Goal: Task Accomplishment & Management: Manage account settings

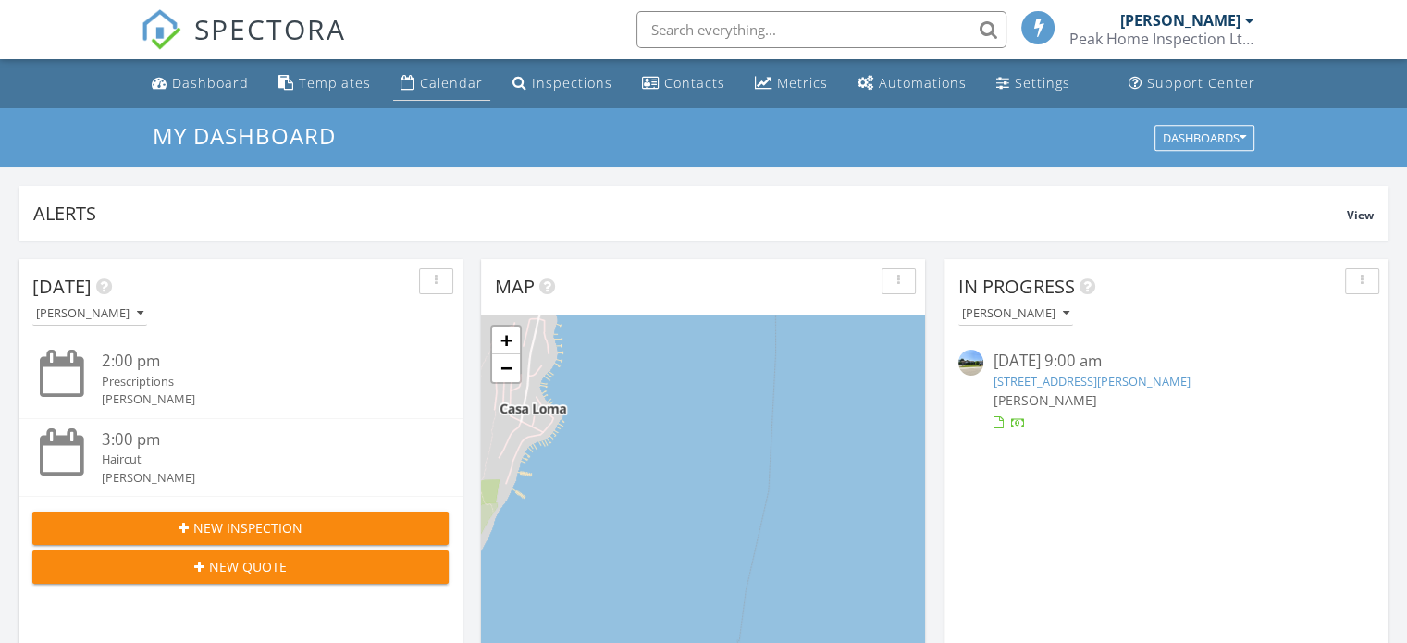
scroll to position [8, 9]
click at [997, 88] on div "Settings" at bounding box center [1003, 82] width 14 height 15
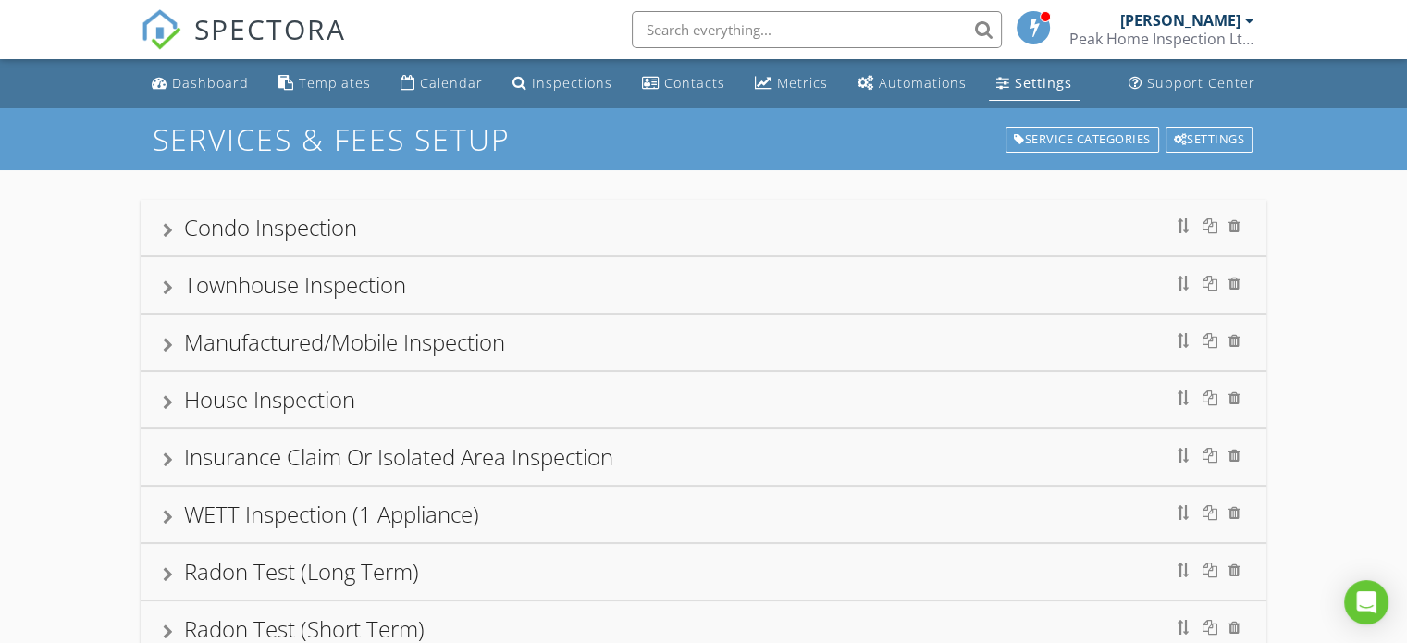
click at [546, 239] on div "Condo Inspection" at bounding box center [704, 227] width 1082 height 33
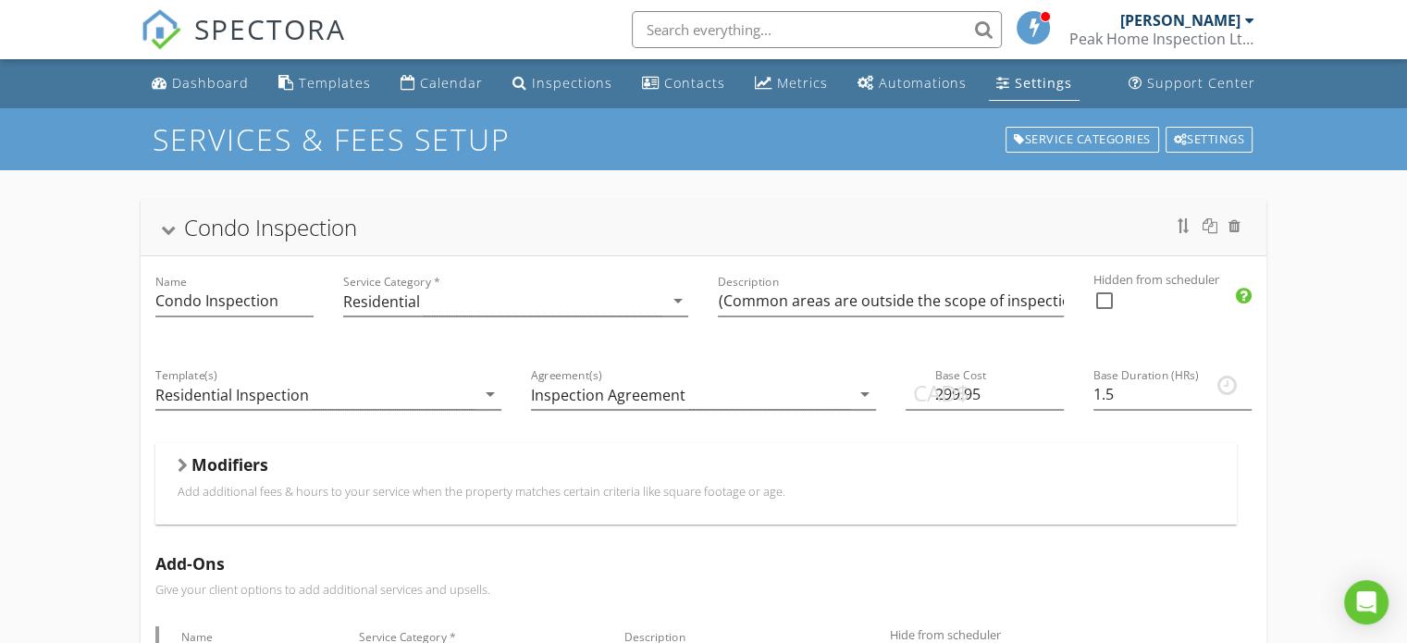
click at [365, 223] on div "Condo Inspection" at bounding box center [704, 227] width 1082 height 33
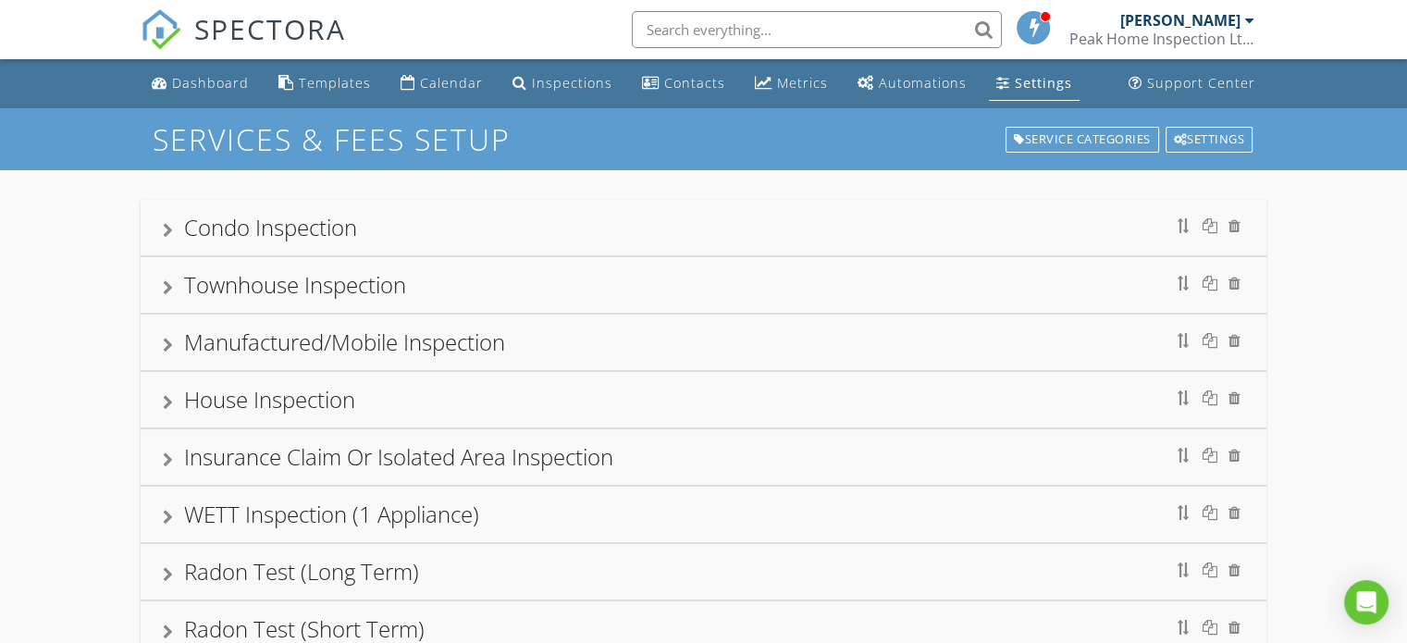
click at [381, 277] on div "Townhouse Inspection" at bounding box center [295, 284] width 222 height 31
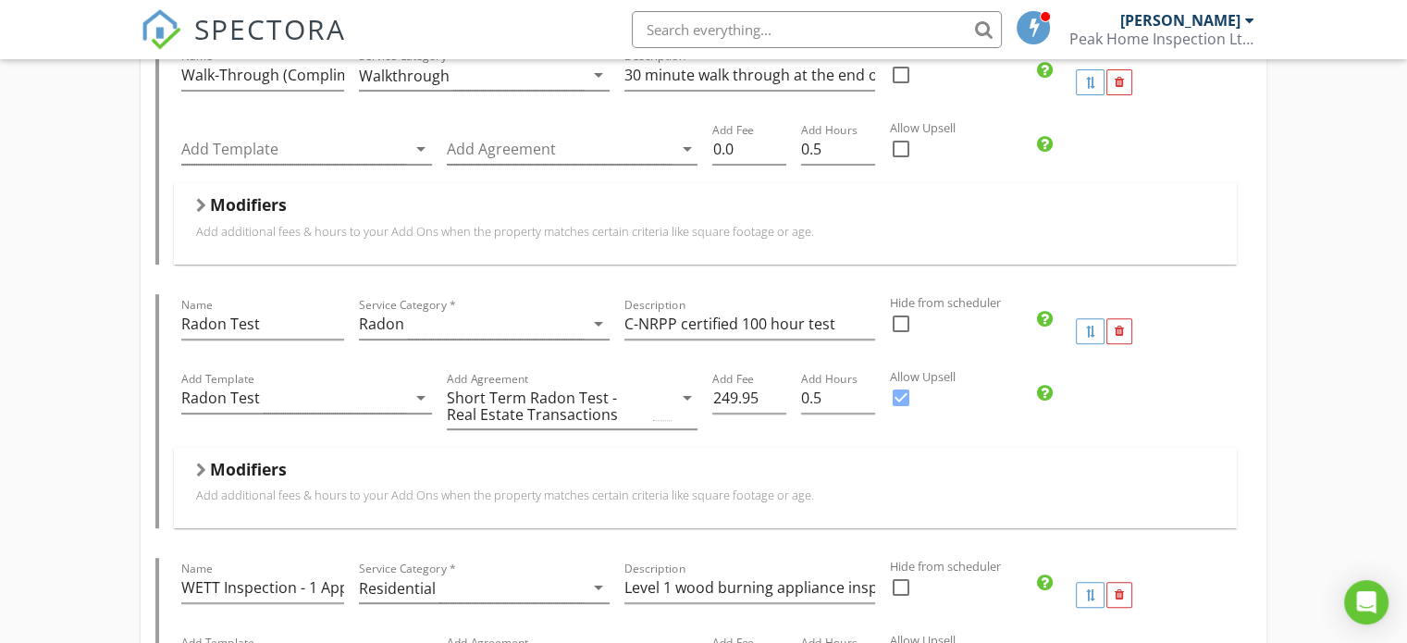
scroll to position [648, 0]
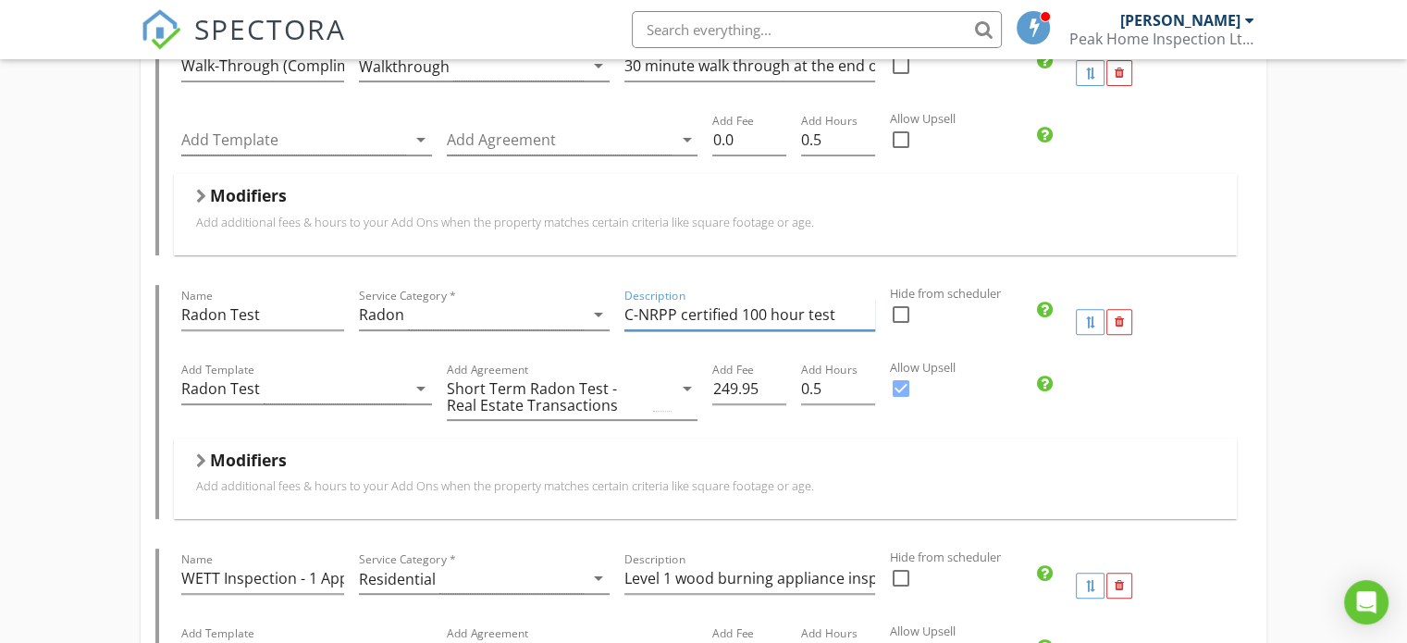
drag, startPoint x: 765, startPoint y: 321, endPoint x: 740, endPoint y: 321, distance: 25.0
click at [740, 321] on input "C-NRPP certified 100 hour test" at bounding box center [750, 315] width 251 height 31
drag, startPoint x: 844, startPoint y: 311, endPoint x: 526, endPoint y: 340, distance: 319.6
click at [526, 340] on div "Name Radon Test Service Category * Radon arrow_drop_down Description C-NRPP cer…" at bounding box center [705, 322] width 1063 height 74
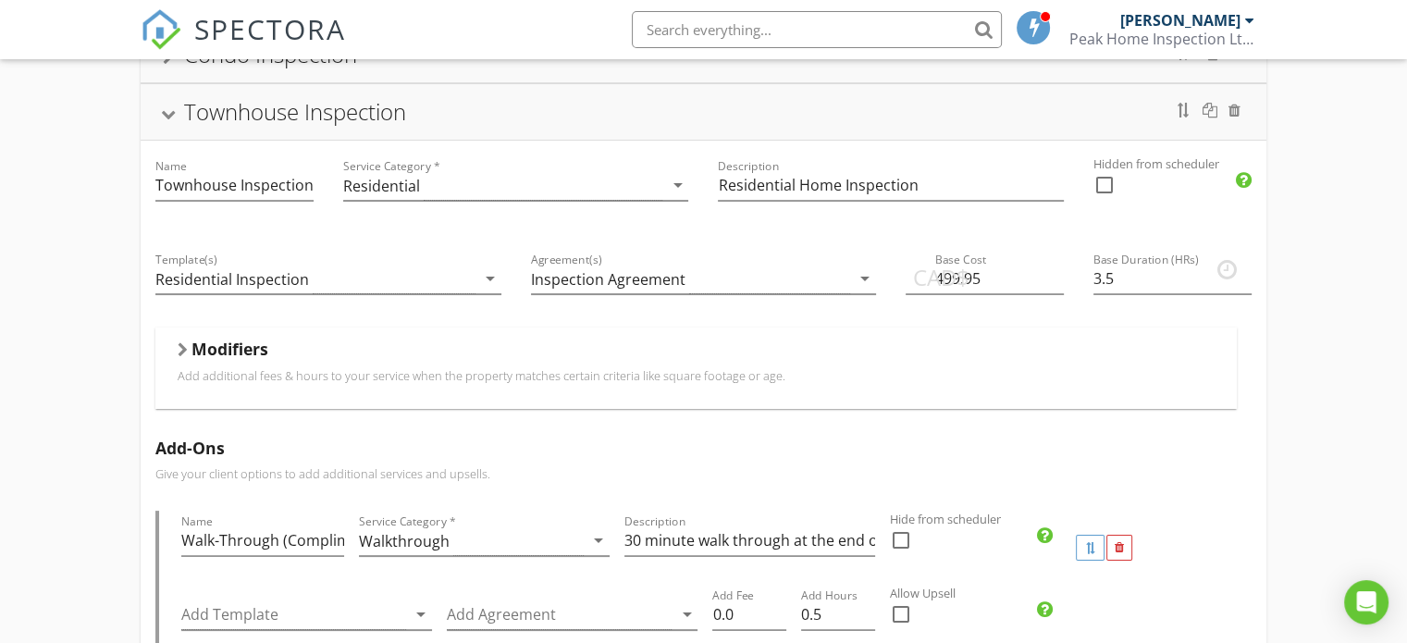
scroll to position [93, 0]
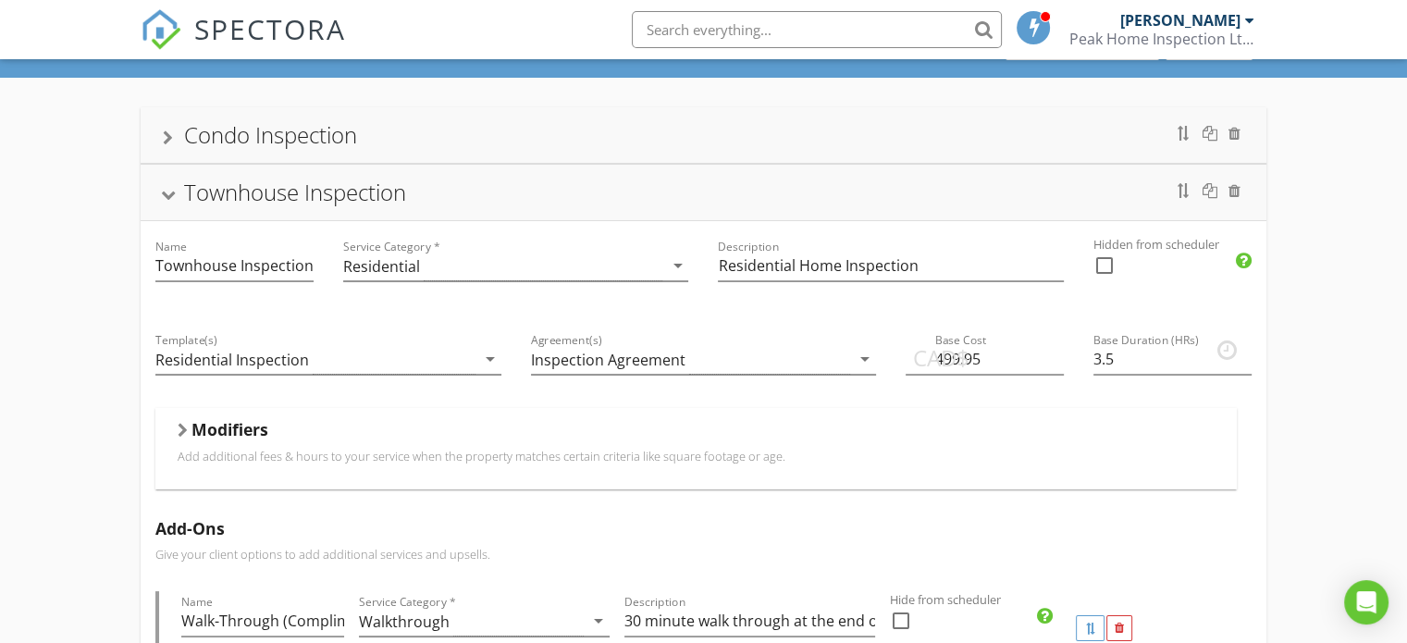
type input "C-NRPP certified 96 hour test"
click at [504, 209] on div "Townhouse Inspection" at bounding box center [704, 193] width 1126 height 56
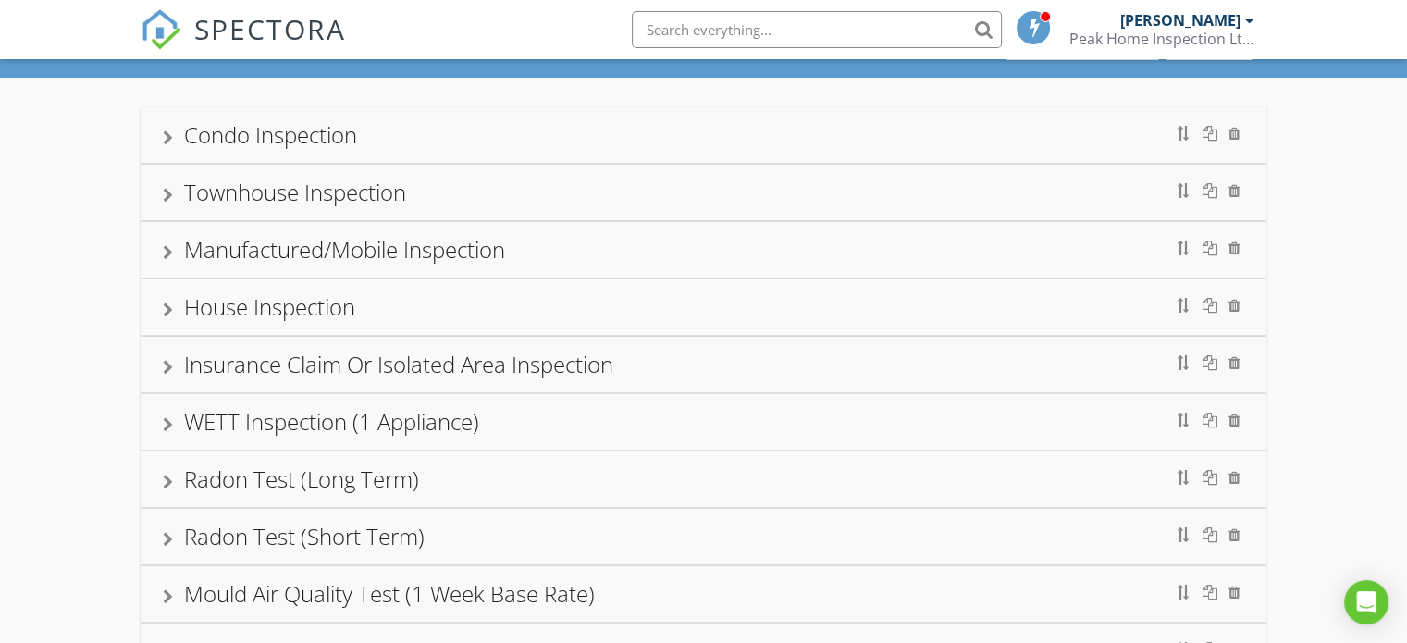
click at [568, 247] on div "Manufactured/Mobile Inspection" at bounding box center [704, 249] width 1082 height 33
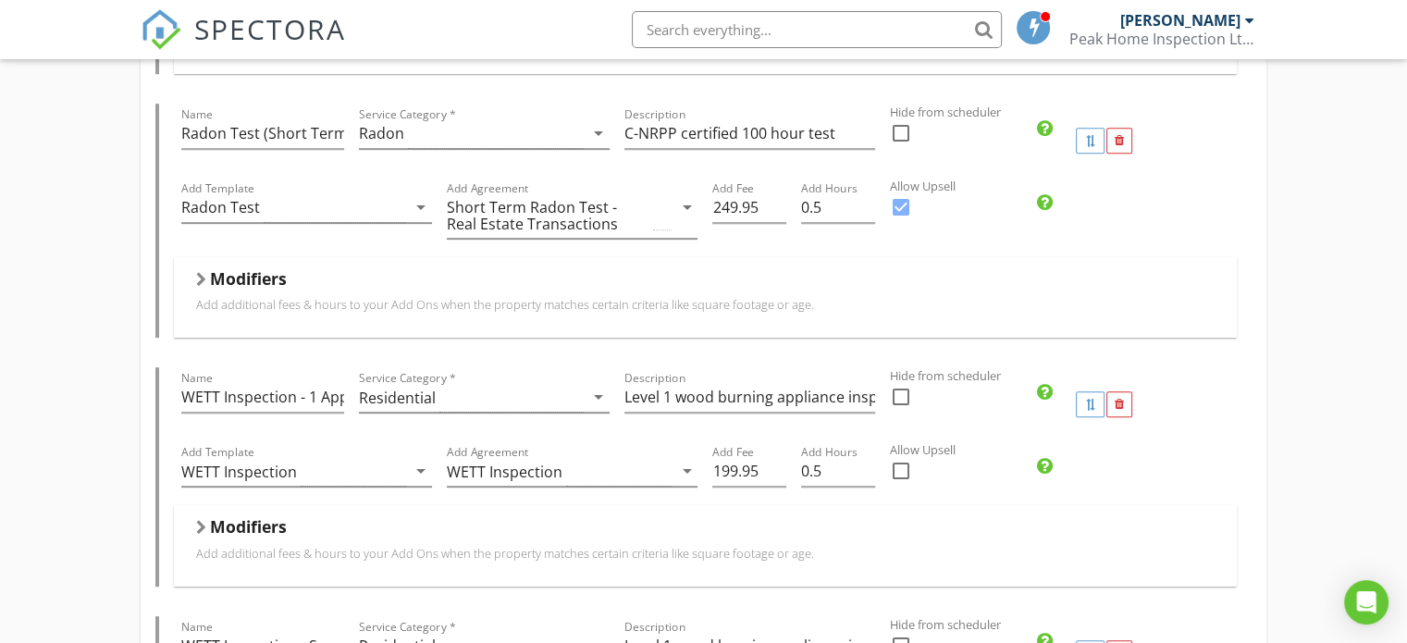
scroll to position [555, 0]
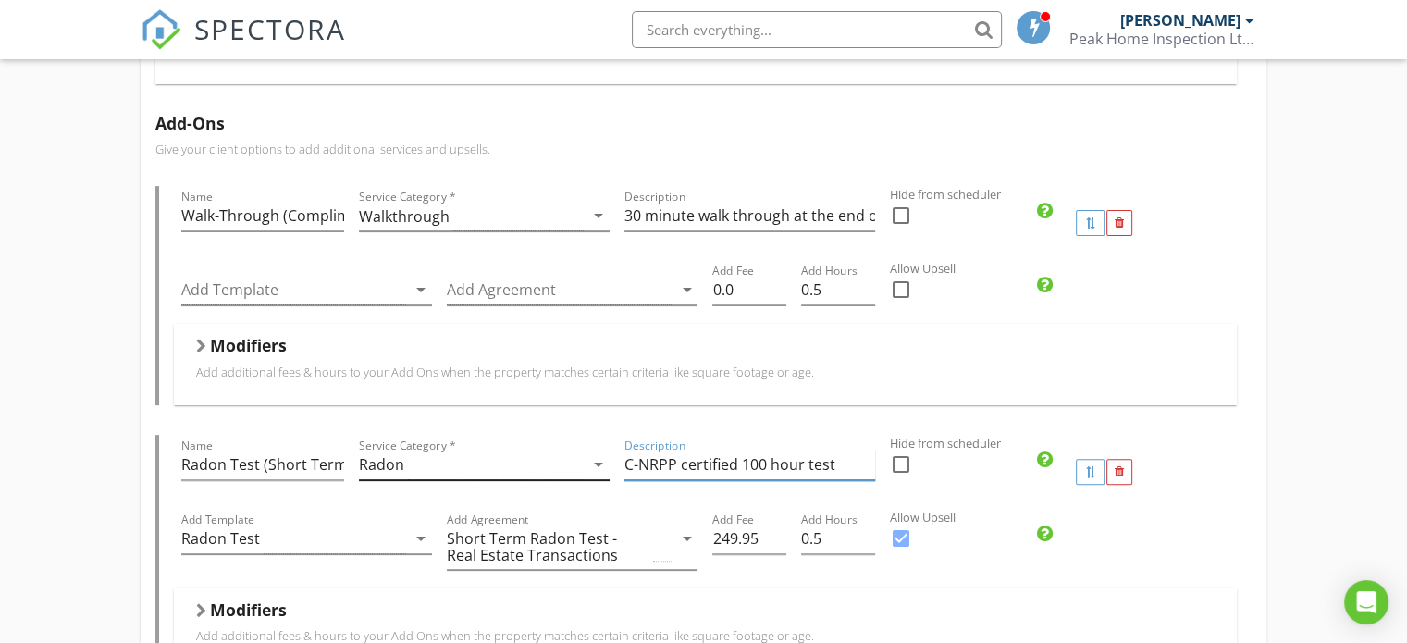
drag, startPoint x: 822, startPoint y: 462, endPoint x: 519, endPoint y: 459, distance: 302.6
click at [563, 462] on div "Name Radon Test (Short Term) Service Category * Radon arrow_drop_down Descripti…" at bounding box center [705, 472] width 1063 height 74
paste input "96"
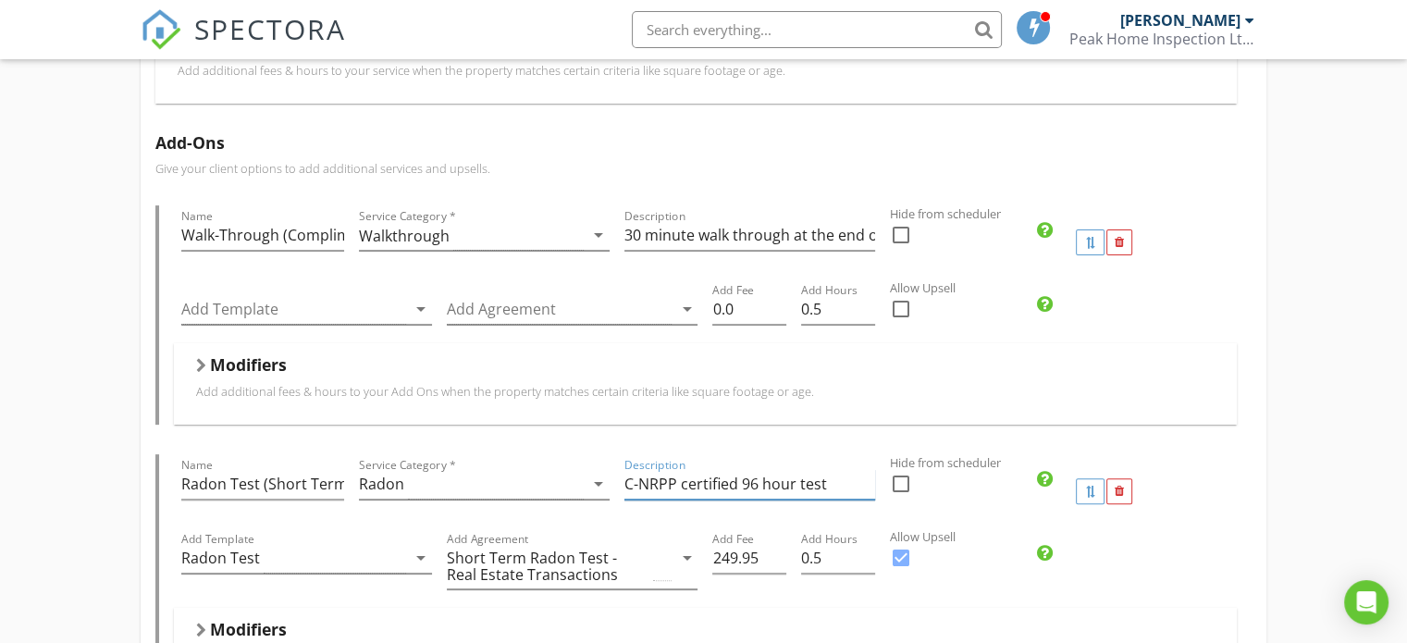
scroll to position [0, 0]
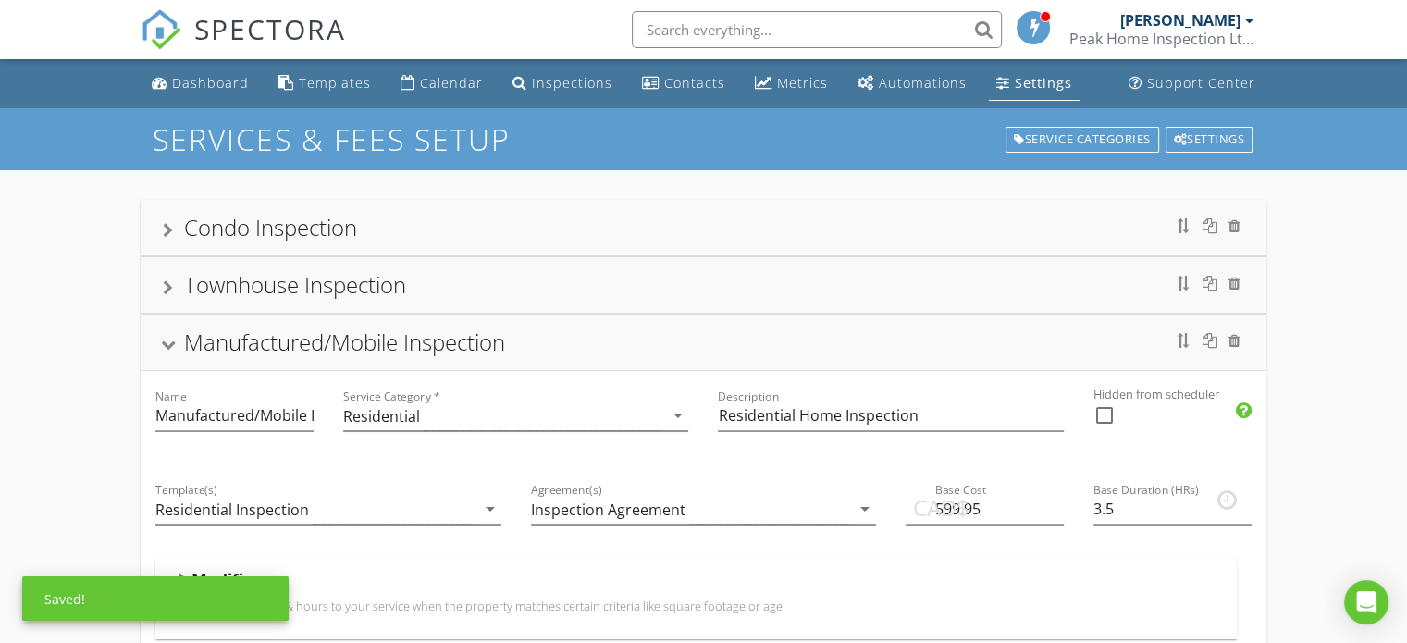
type input "C-NRPP certified 96 hour test"
click at [595, 340] on div "Manufactured/Mobile Inspection" at bounding box center [704, 342] width 1082 height 33
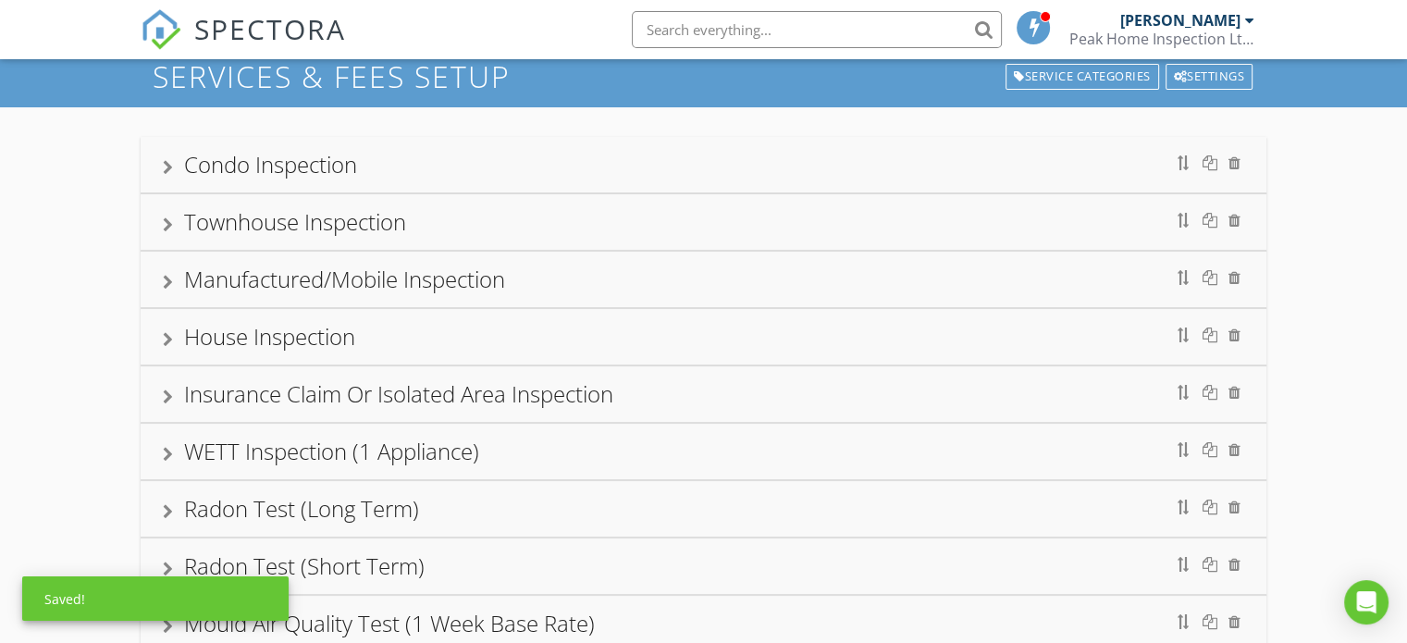
scroll to position [93, 0]
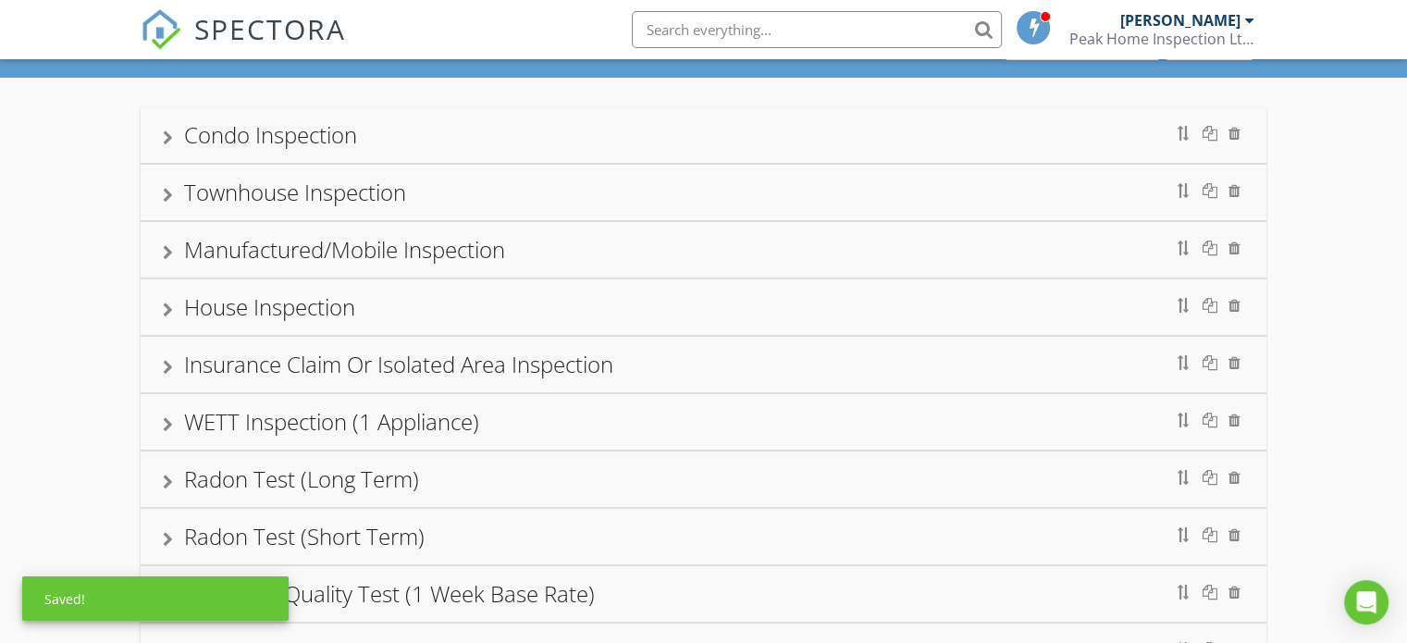
click at [581, 315] on div "House Inspection" at bounding box center [704, 307] width 1082 height 33
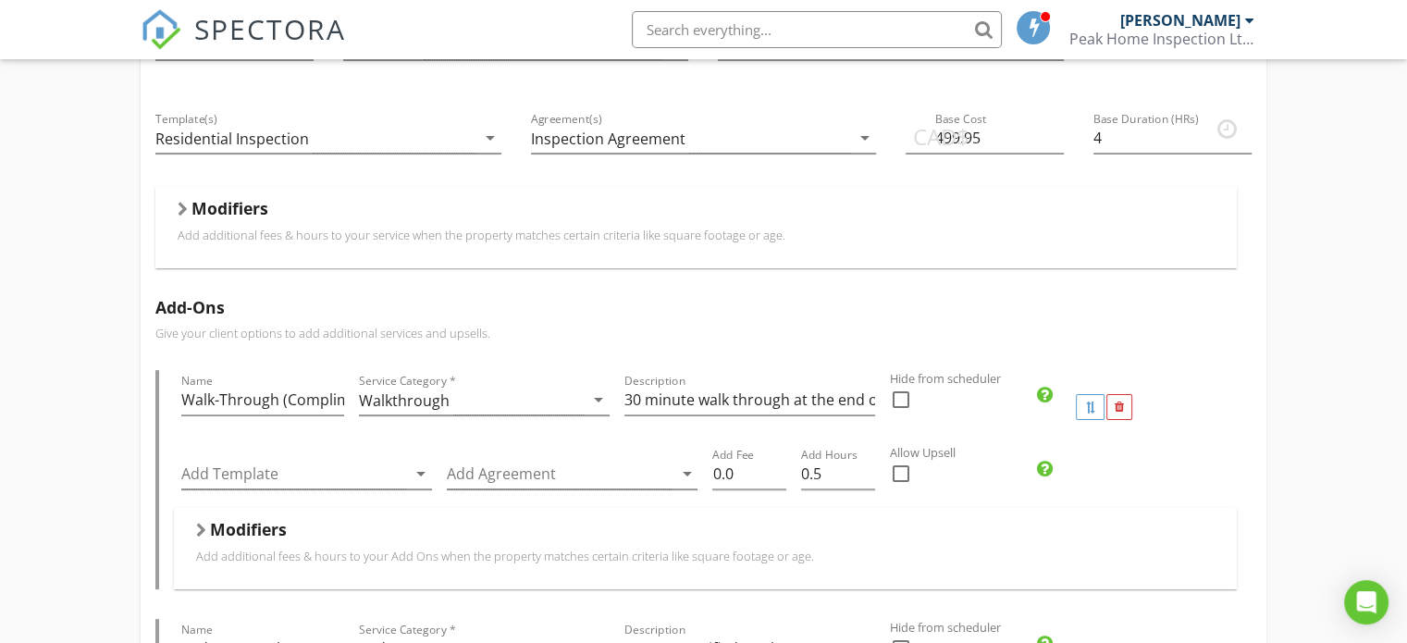
scroll to position [555, 0]
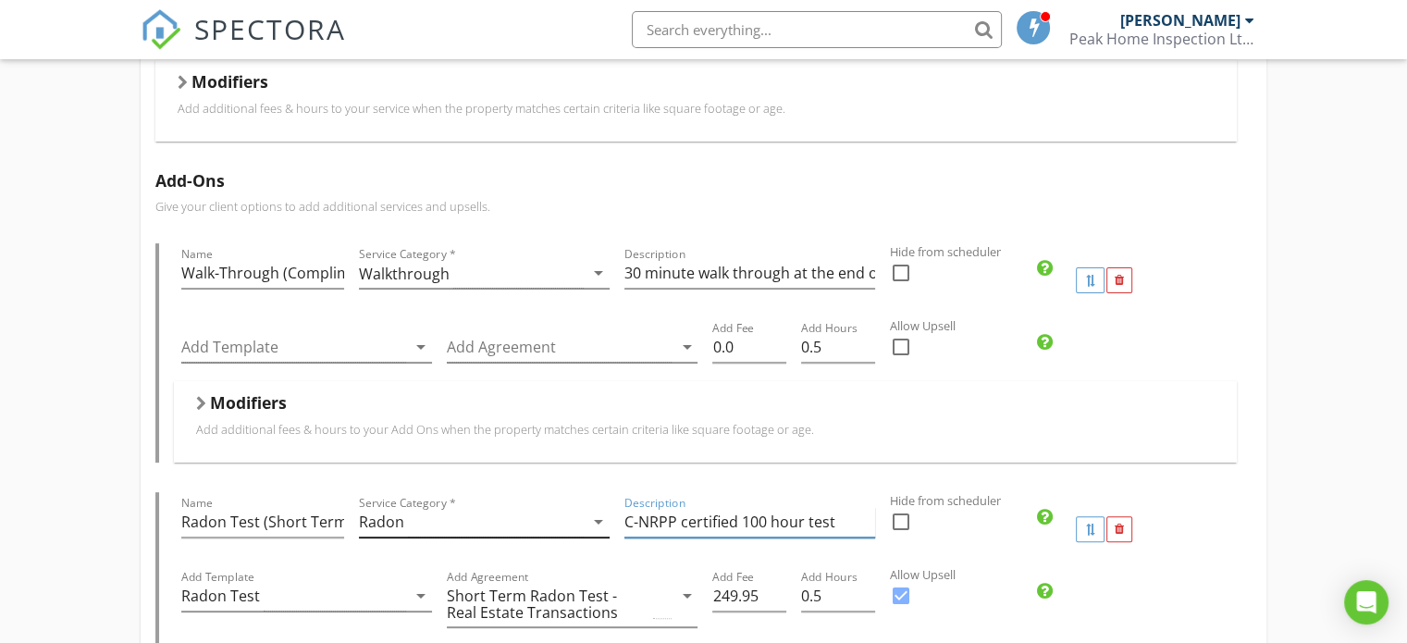
drag, startPoint x: 840, startPoint y: 524, endPoint x: 521, endPoint y: 535, distance: 319.4
click at [533, 540] on div "Name Radon Test (Short Term) Service Category * Radon arrow_drop_down Descripti…" at bounding box center [705, 529] width 1063 height 74
paste input "96"
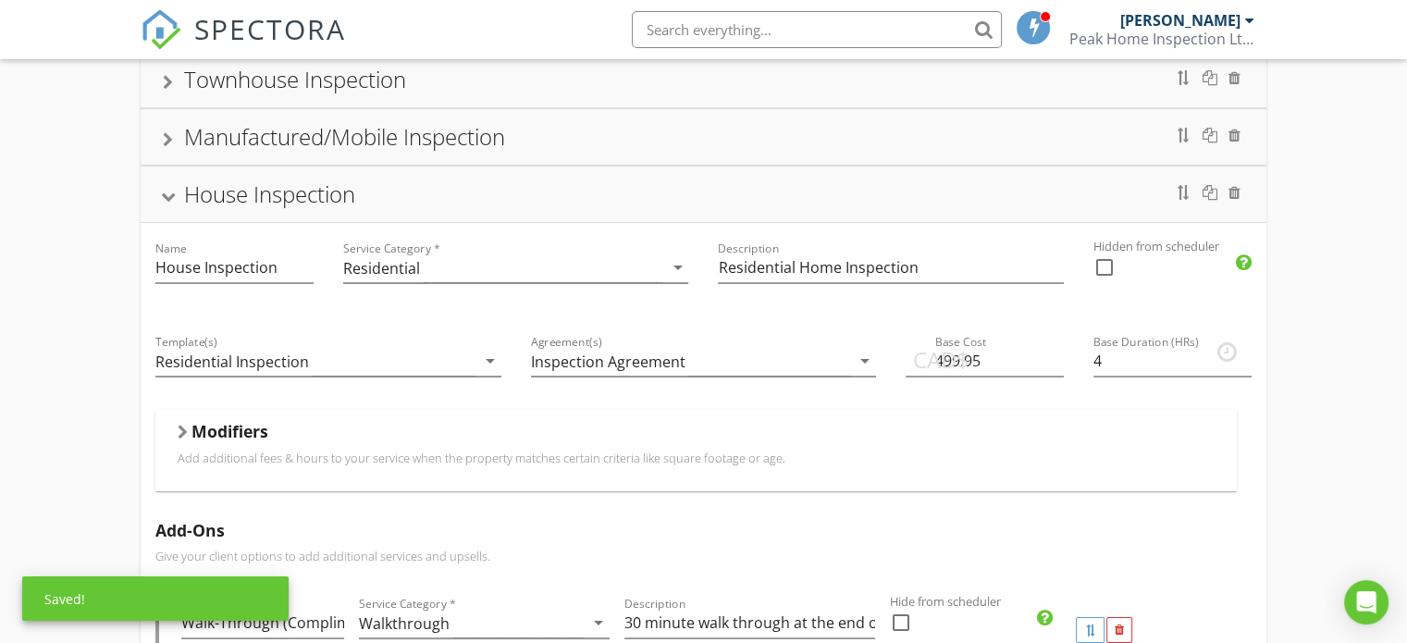
scroll to position [185, 0]
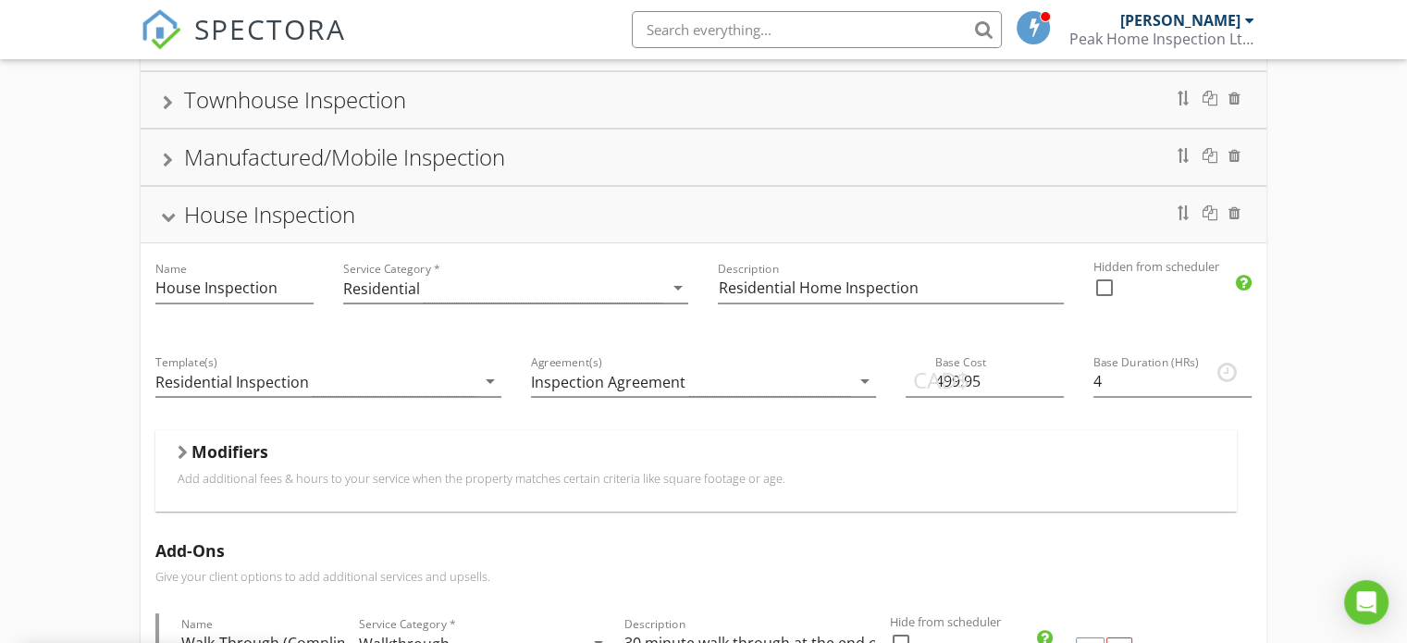
type input "C-NRPP certified 96 hour test"
click at [523, 208] on div "House Inspection" at bounding box center [704, 214] width 1082 height 33
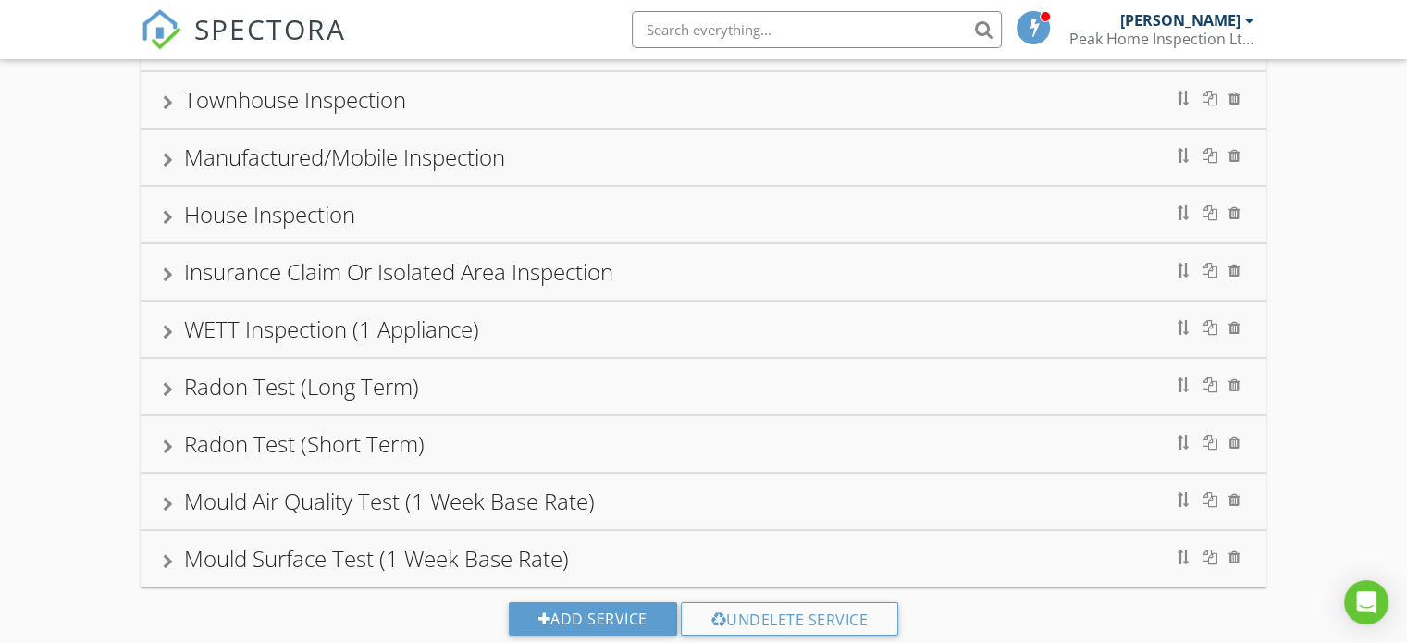
click at [659, 280] on div "Insurance Claim Or Isolated Area Inspection" at bounding box center [704, 271] width 1082 height 33
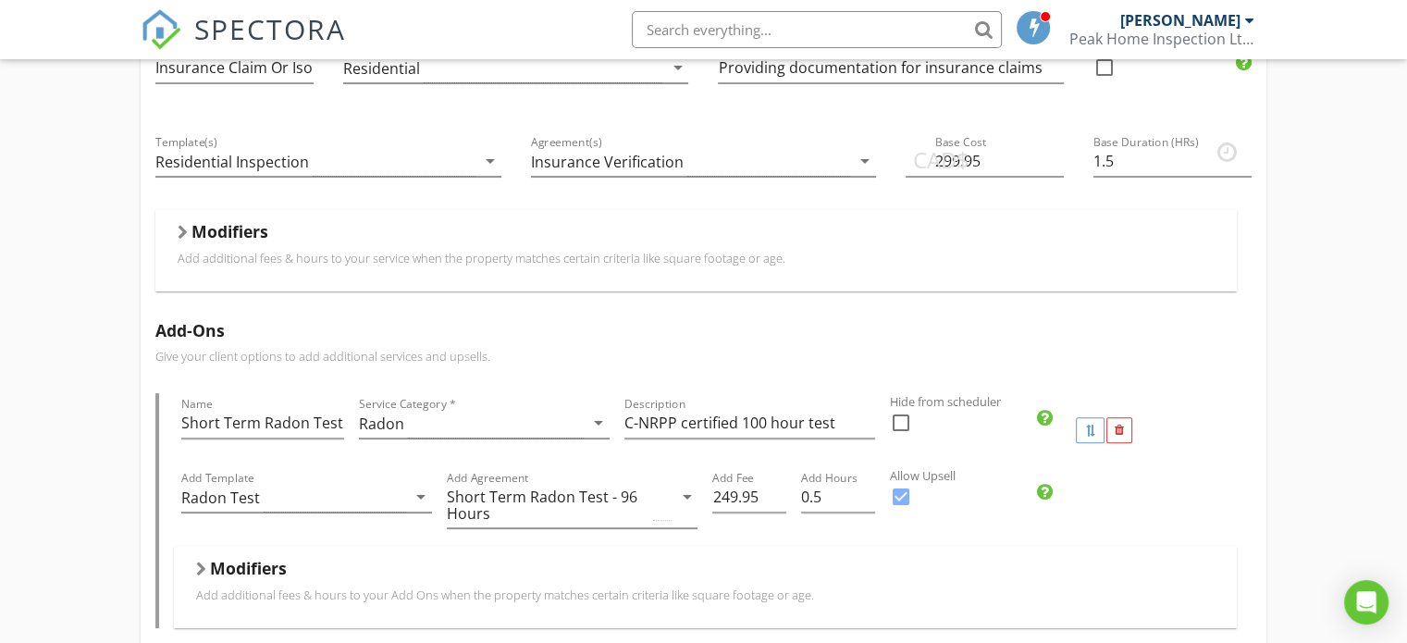
scroll to position [555, 0]
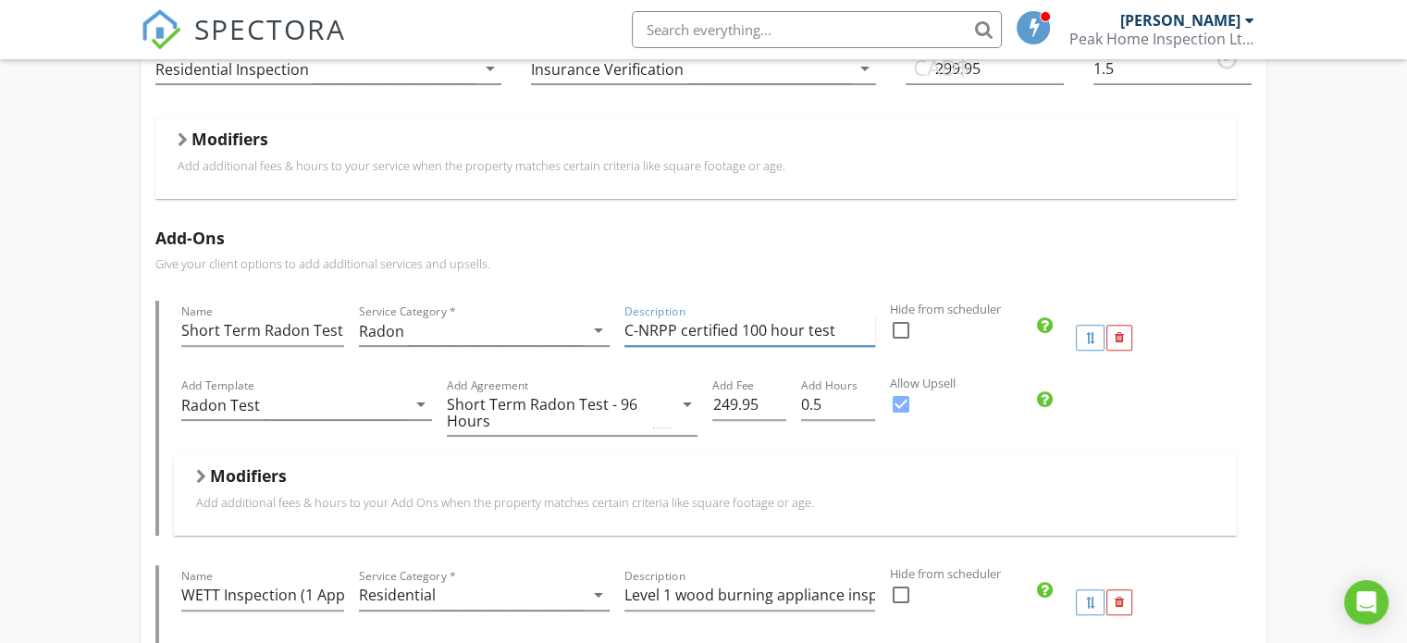
drag, startPoint x: 846, startPoint y: 334, endPoint x: 501, endPoint y: 355, distance: 345.8
click at [501, 355] on div "Name Short Term Radon Test Service Category * Radon arrow_drop_down Description…" at bounding box center [705, 338] width 1063 height 74
paste input "96"
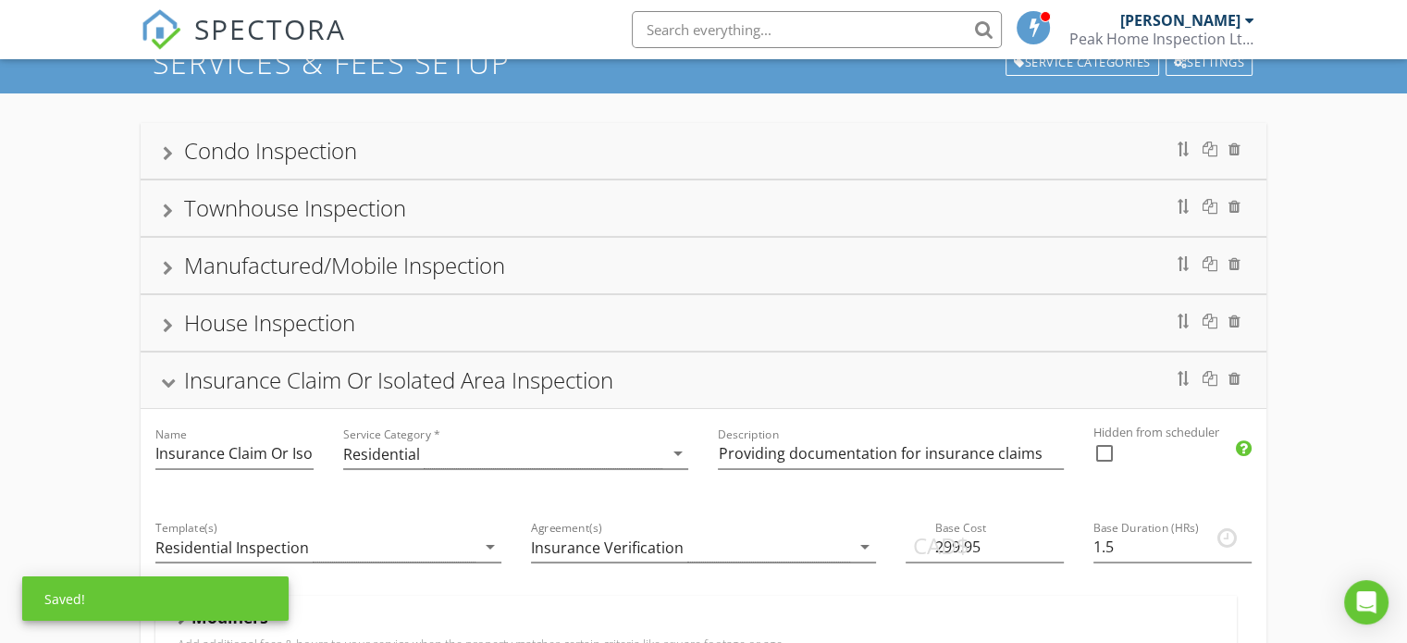
scroll to position [0, 0]
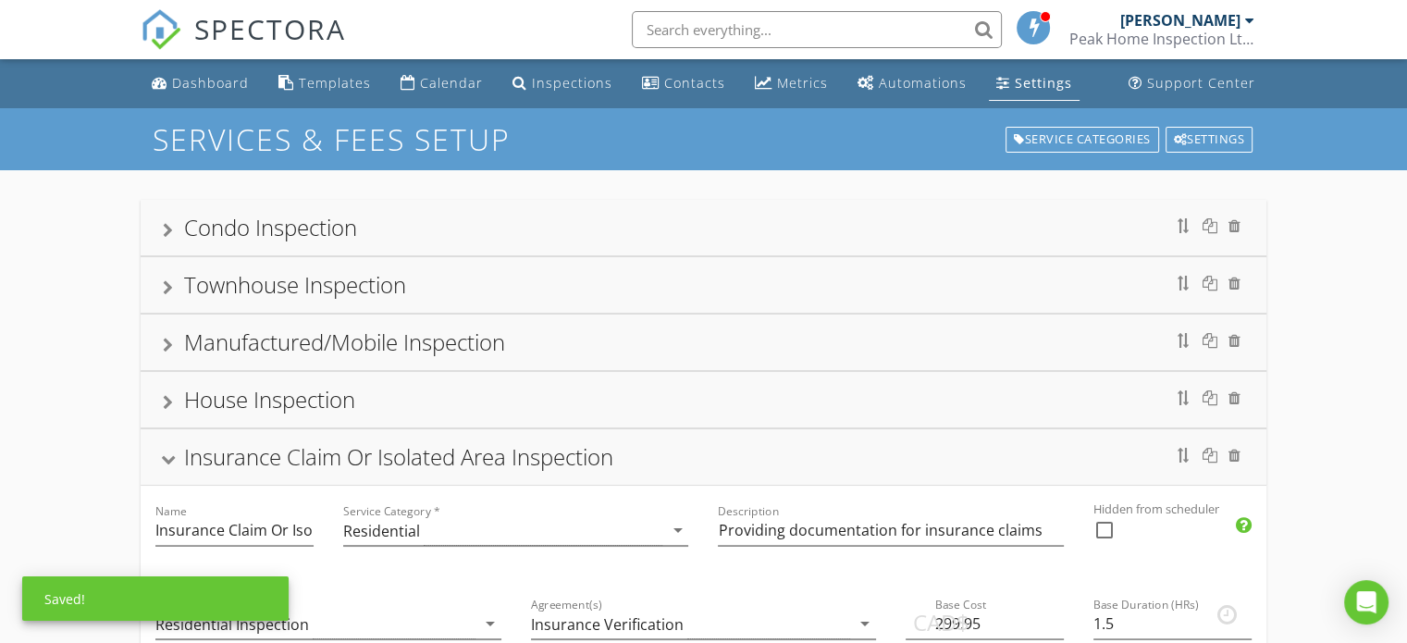
type input "C-NRPP certified 96 hour test"
click at [661, 451] on div "Insurance Claim Or Isolated Area Inspection" at bounding box center [704, 456] width 1082 height 33
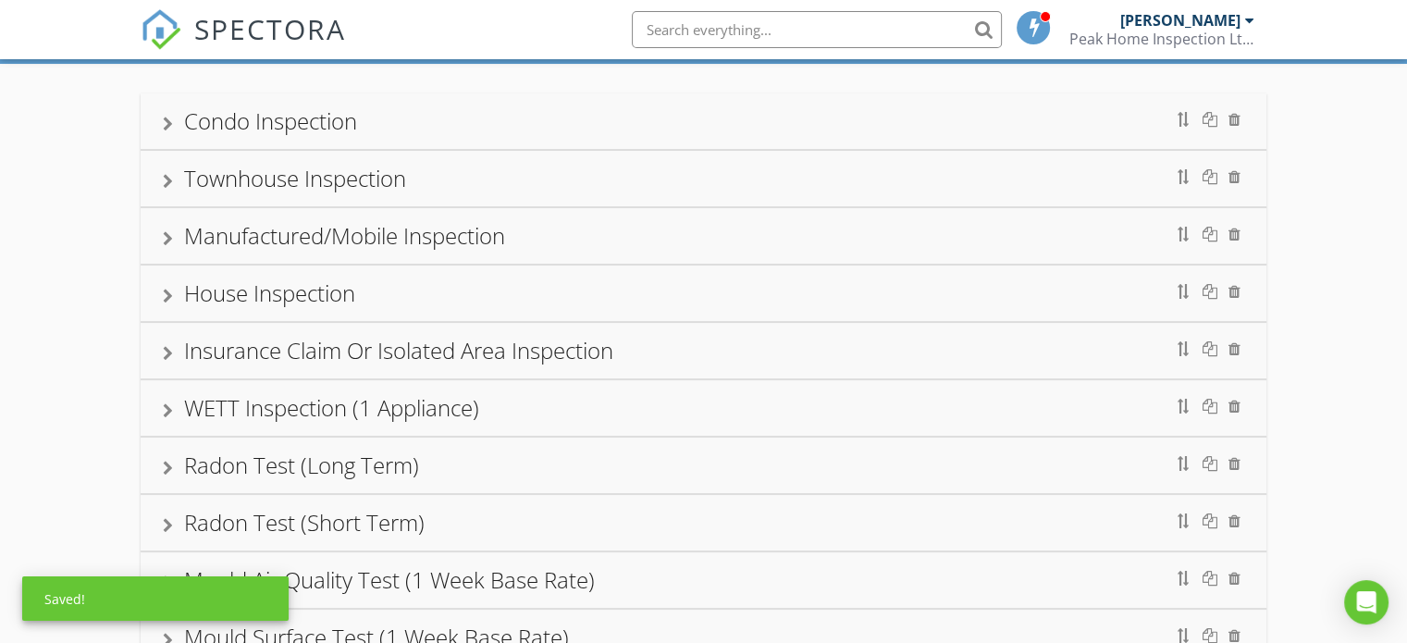
scroll to position [185, 0]
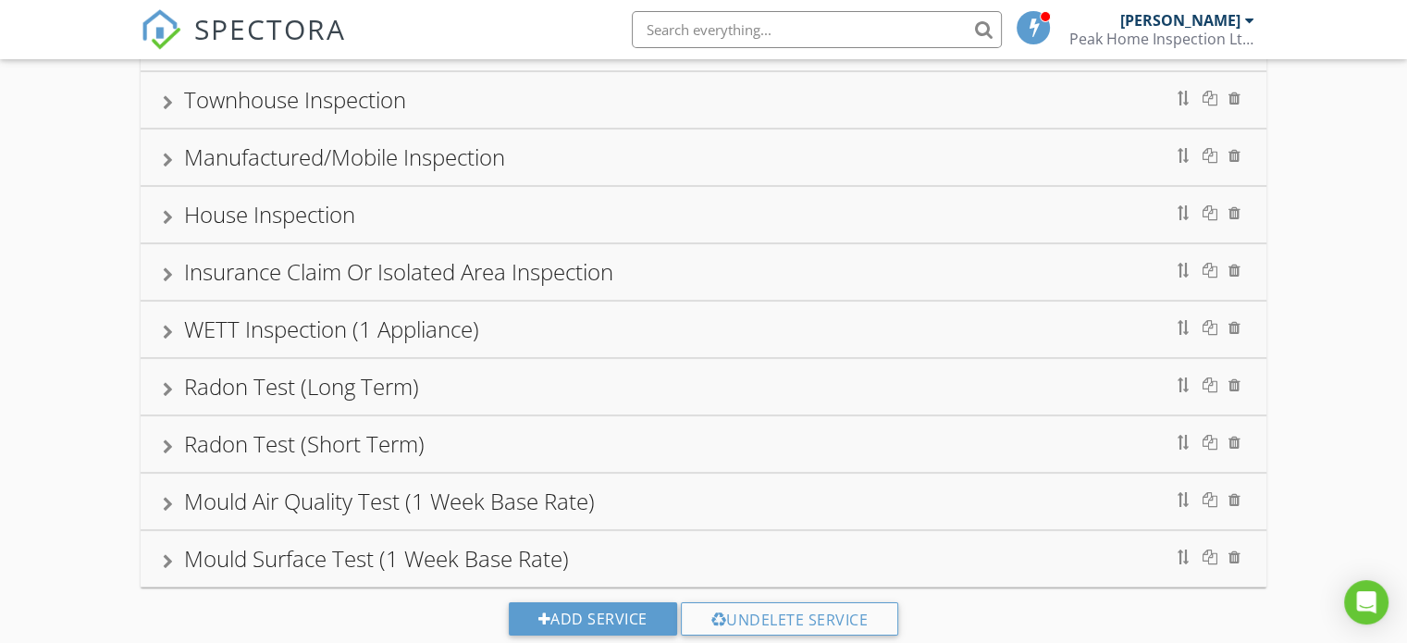
click at [588, 347] on div "WETT Inspection (1 Appliance)" at bounding box center [704, 330] width 1126 height 56
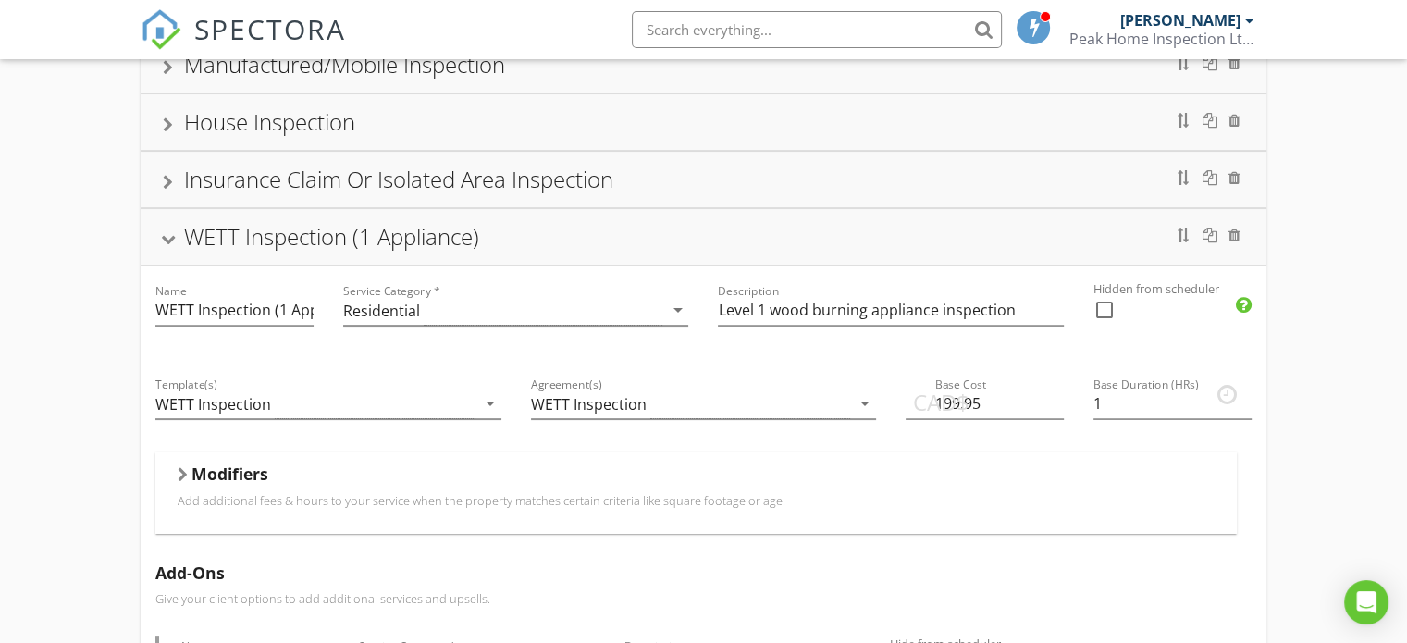
click at [564, 244] on div "WETT Inspection (1 Appliance)" at bounding box center [704, 236] width 1082 height 33
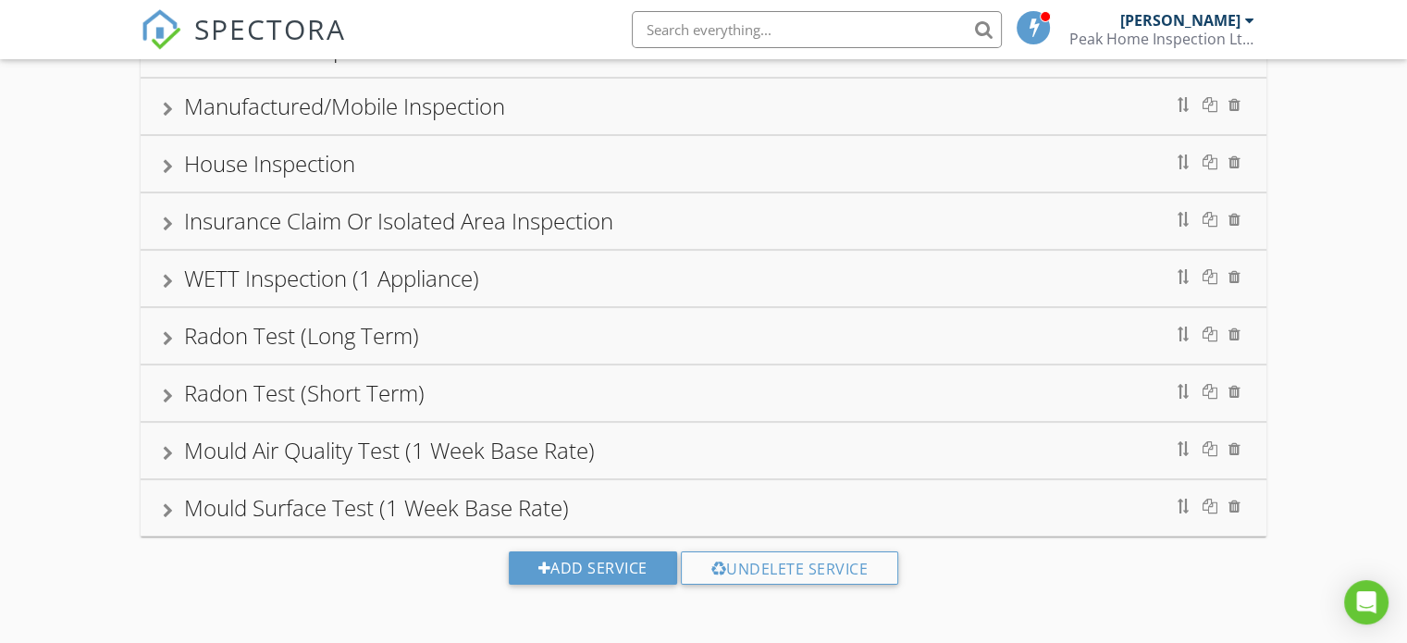
scroll to position [232, 0]
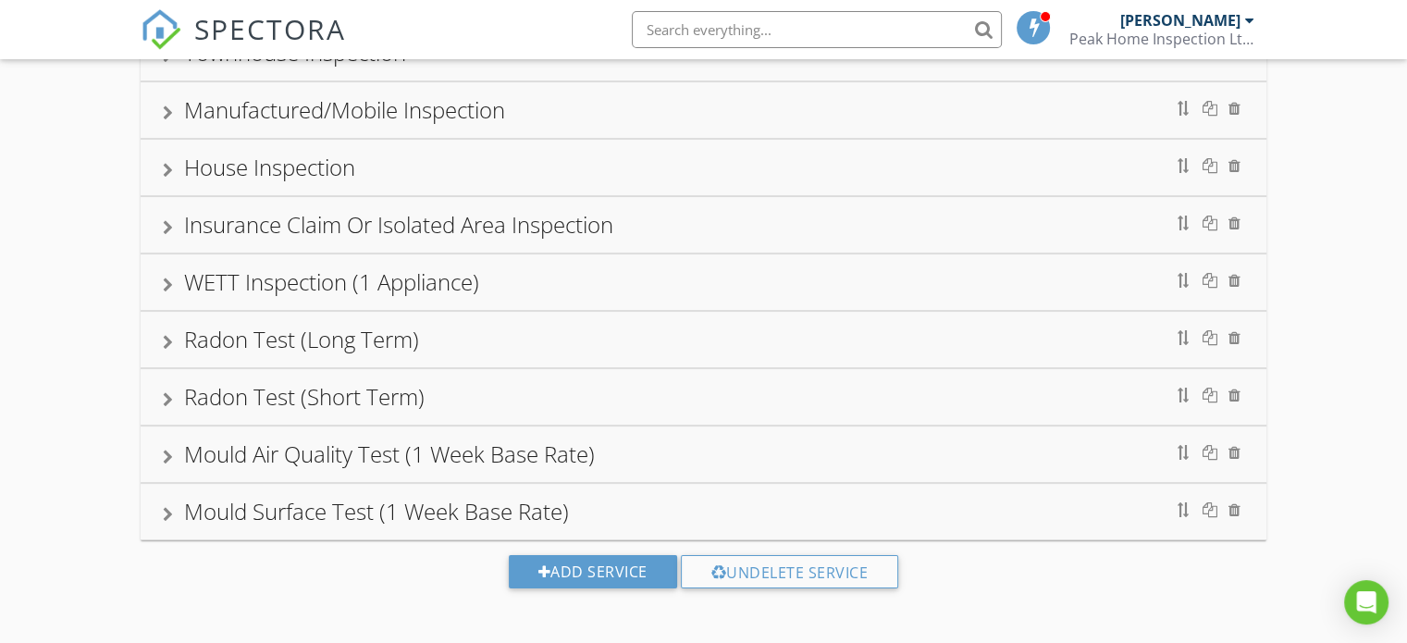
click at [594, 333] on div "Radon Test (Long Term)" at bounding box center [704, 339] width 1082 height 33
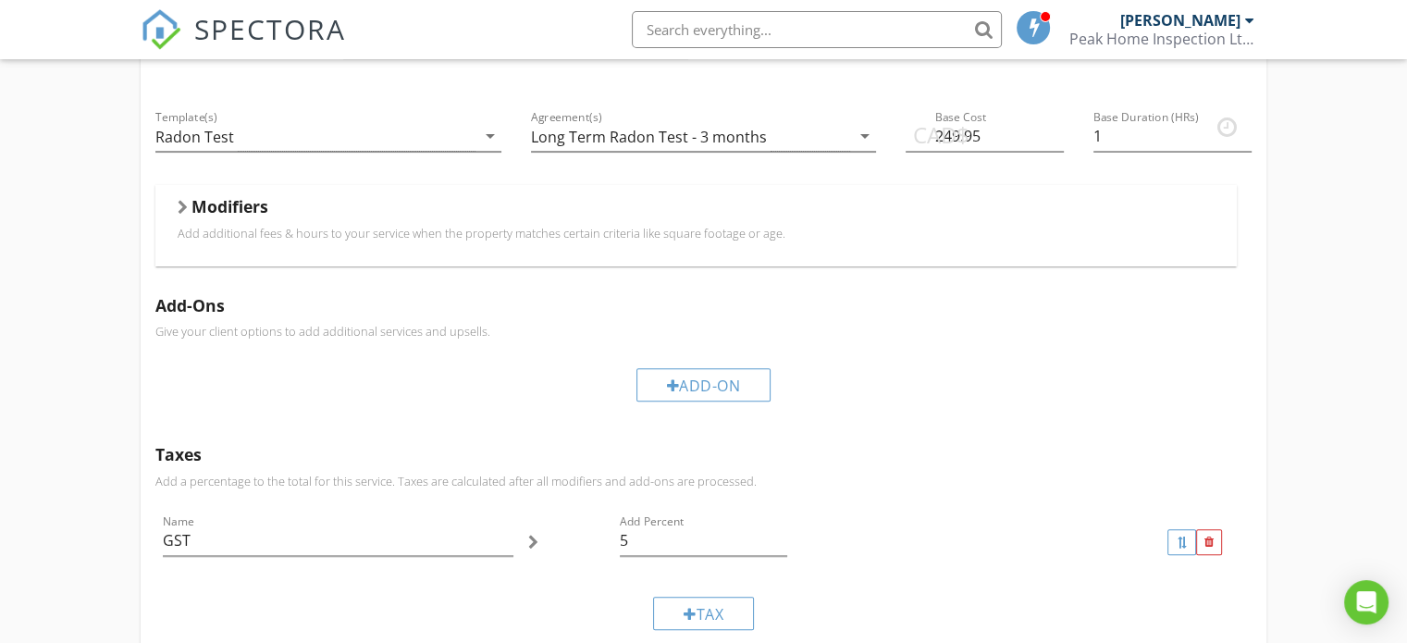
scroll to position [325, 0]
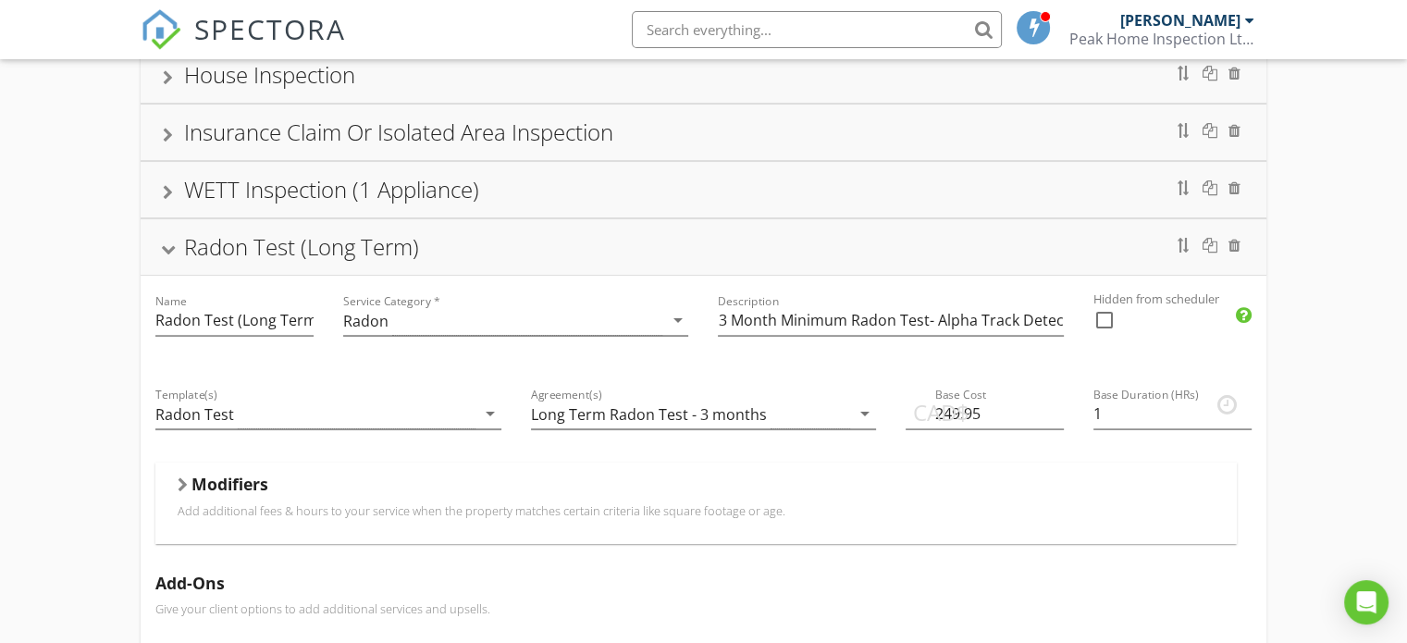
click at [612, 257] on div "Radon Test (Long Term)" at bounding box center [704, 246] width 1082 height 33
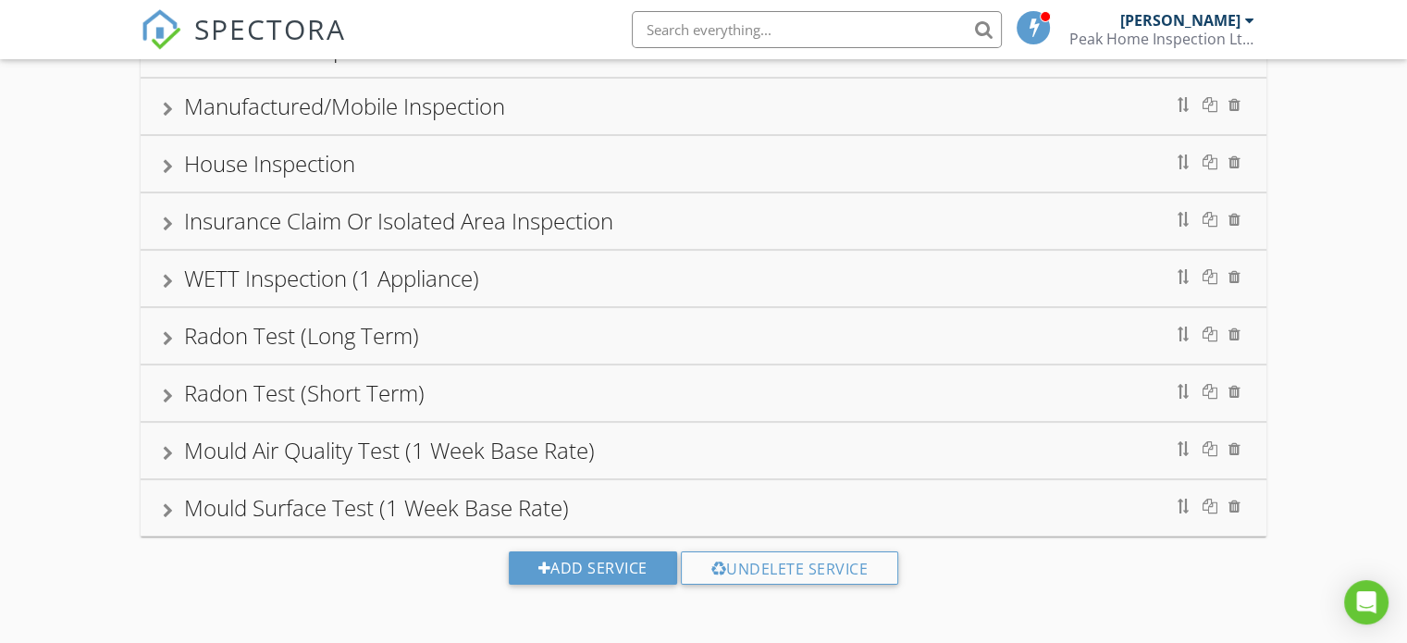
scroll to position [232, 0]
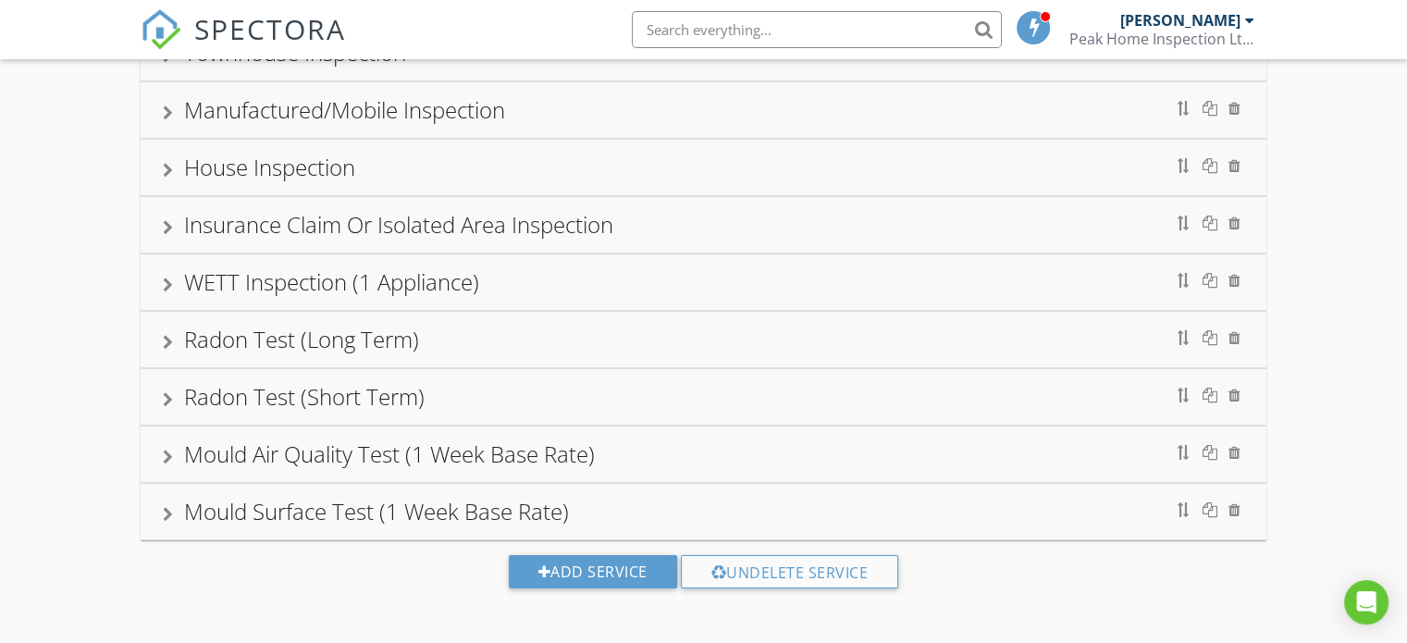
click at [654, 401] on div "Radon Test (Short Term)" at bounding box center [704, 396] width 1082 height 33
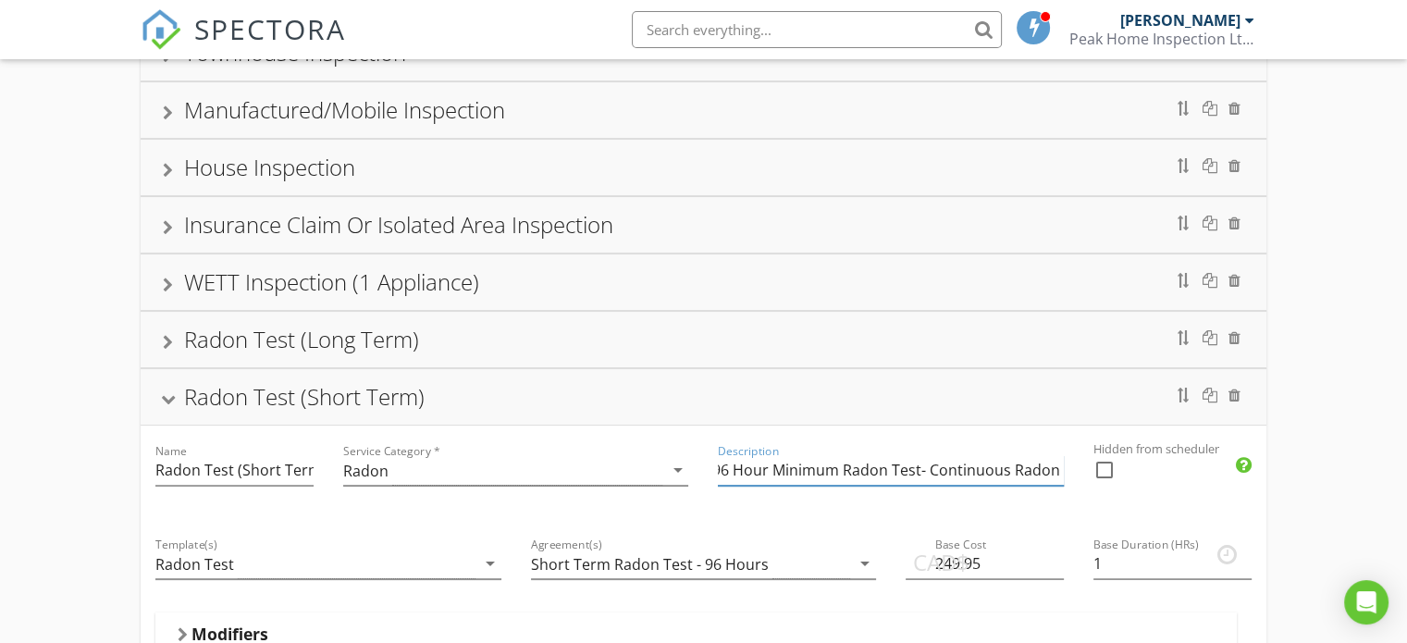
scroll to position [0, 0]
drag, startPoint x: 1062, startPoint y: 466, endPoint x: 724, endPoint y: 488, distance: 339.3
click at [724, 488] on div "Description 96 Hour Minimum Radon Test- Continuous Radon Monitor" at bounding box center [891, 479] width 346 height 49
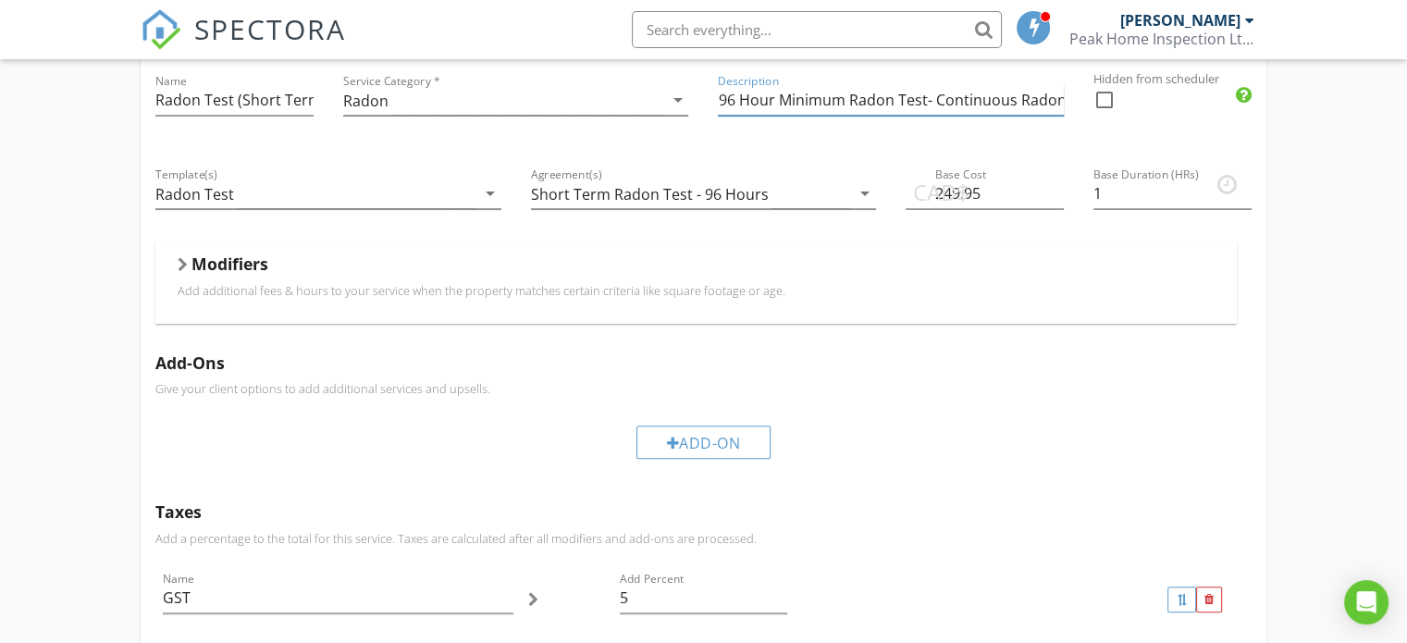
scroll to position [417, 0]
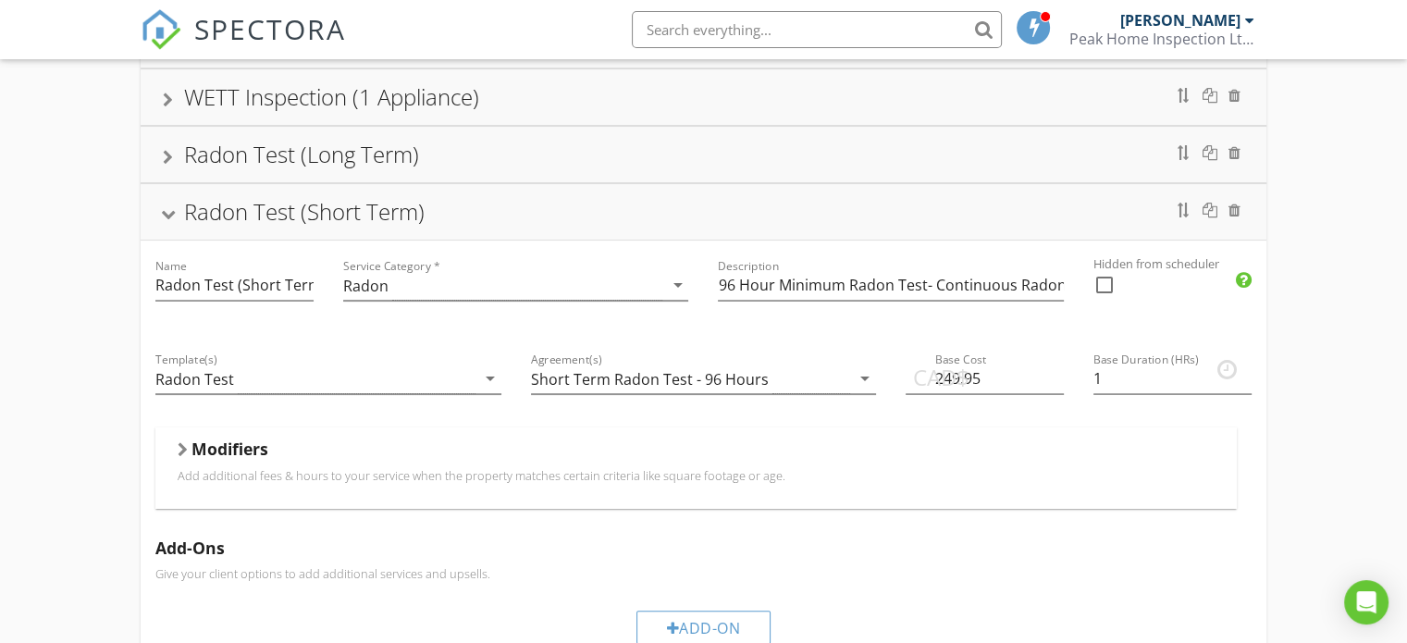
click at [552, 221] on div "Radon Test (Short Term)" at bounding box center [704, 211] width 1082 height 33
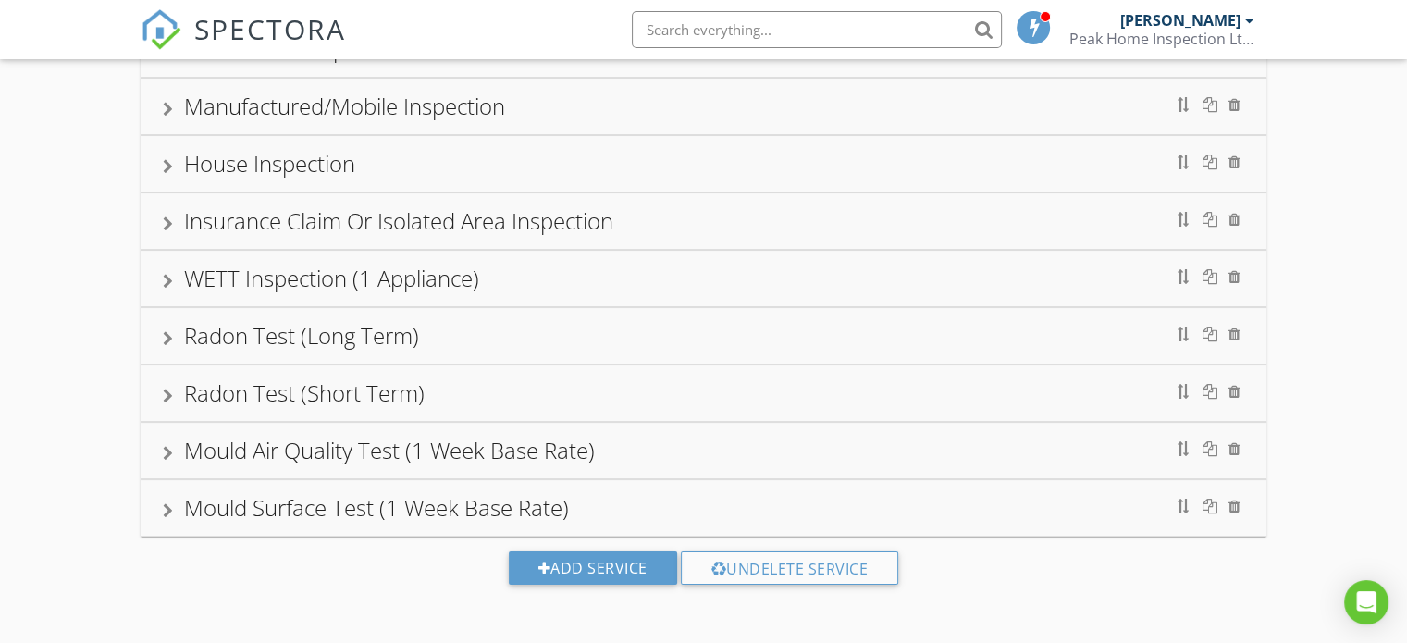
scroll to position [232, 0]
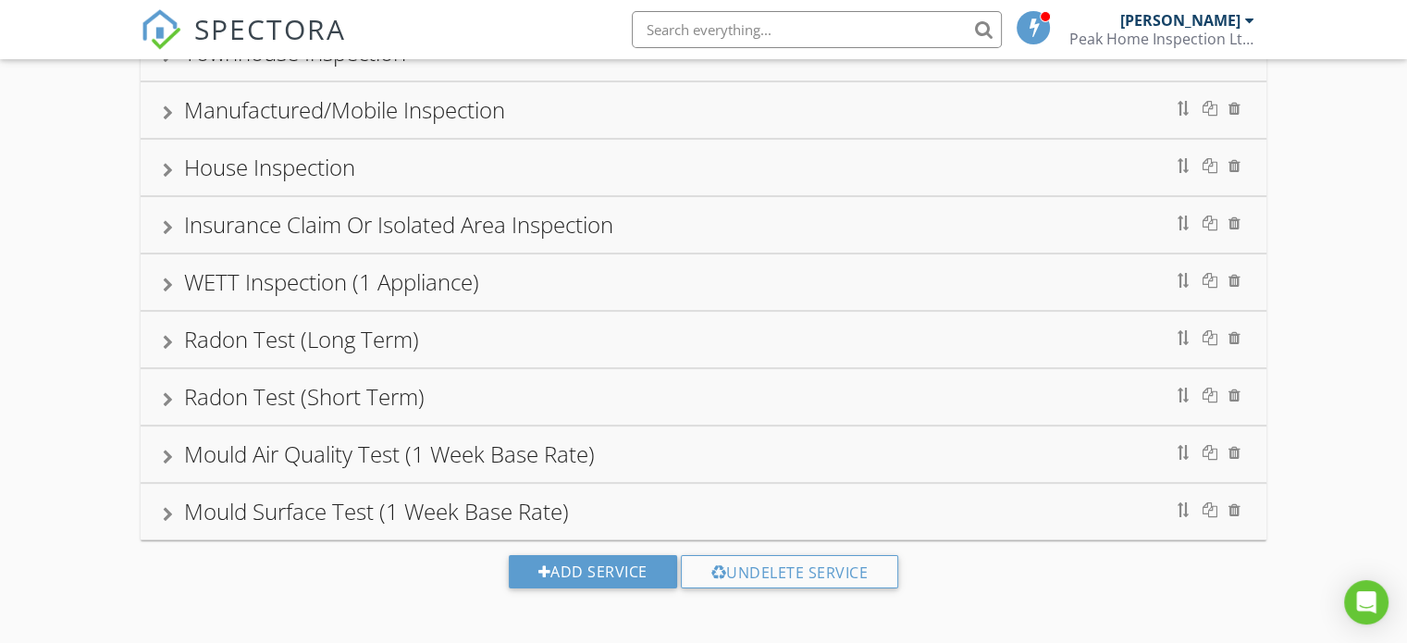
click at [611, 418] on div "Radon Test (Short Term)" at bounding box center [704, 397] width 1126 height 56
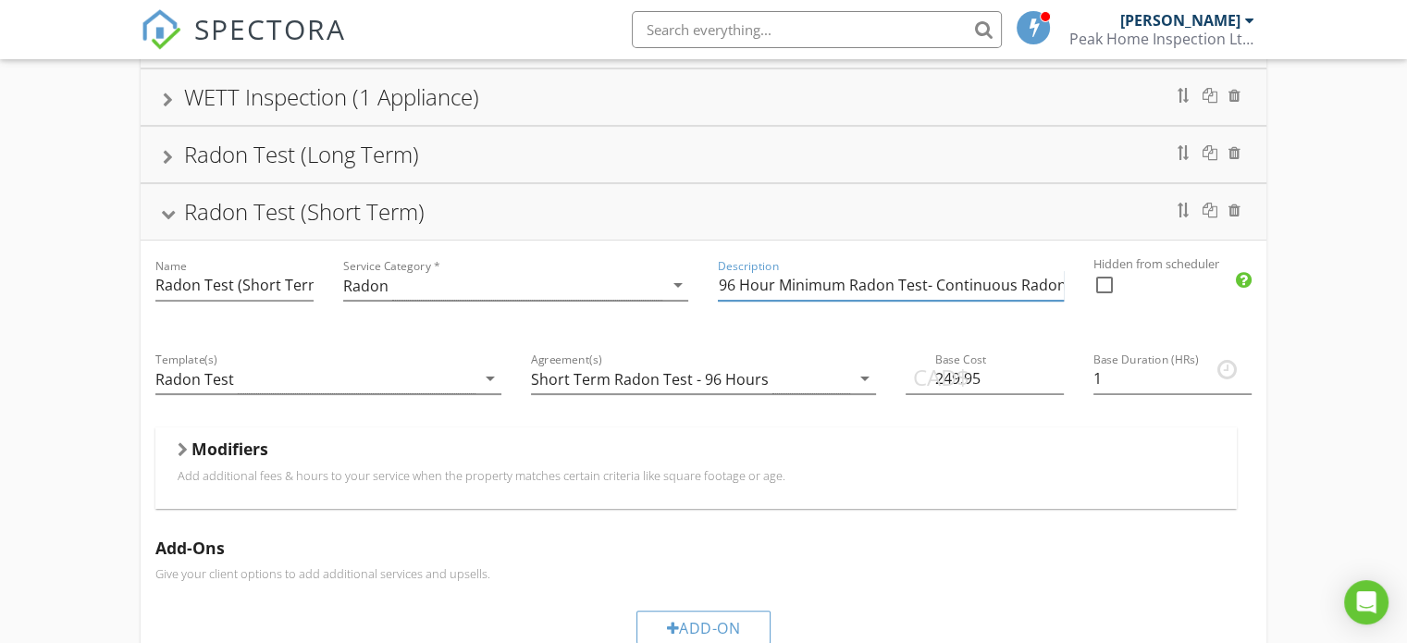
scroll to position [0, 56]
drag, startPoint x: 720, startPoint y: 284, endPoint x: 1118, endPoint y: 315, distance: 399.1
click at [1118, 315] on div "Name Radon Test (Short Term) Service Category * Radon arrow_drop_down Descripti…" at bounding box center [704, 622] width 1126 height 762
paste input "C-NRPP certified 96 hour test"
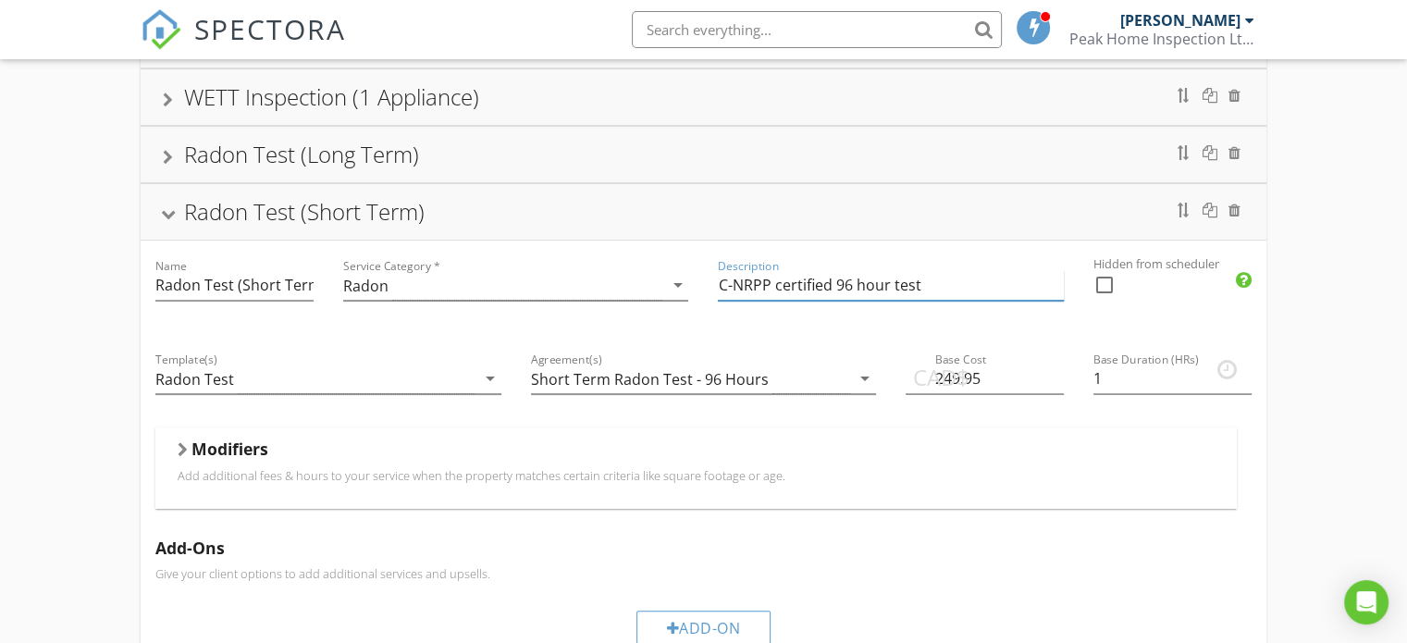
type input "C-NRPP certified 96 hour test"
click at [836, 219] on div "Radon Test (Short Term)" at bounding box center [704, 211] width 1082 height 33
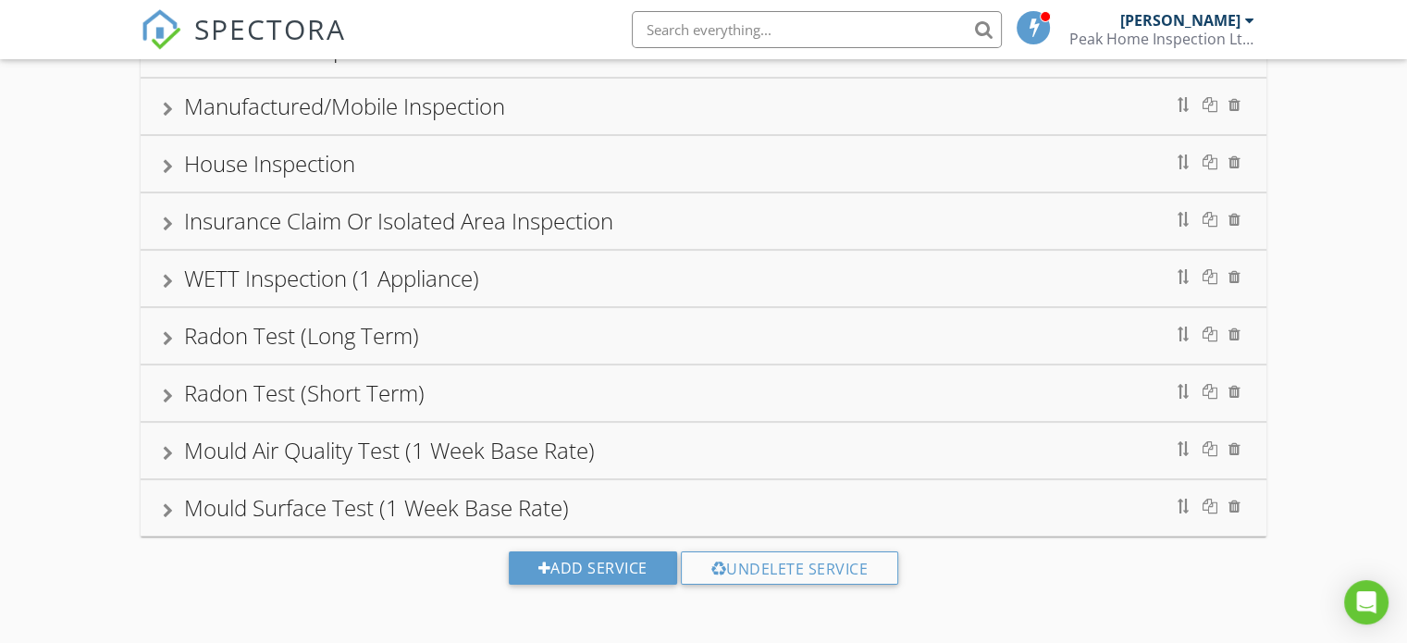
scroll to position [232, 0]
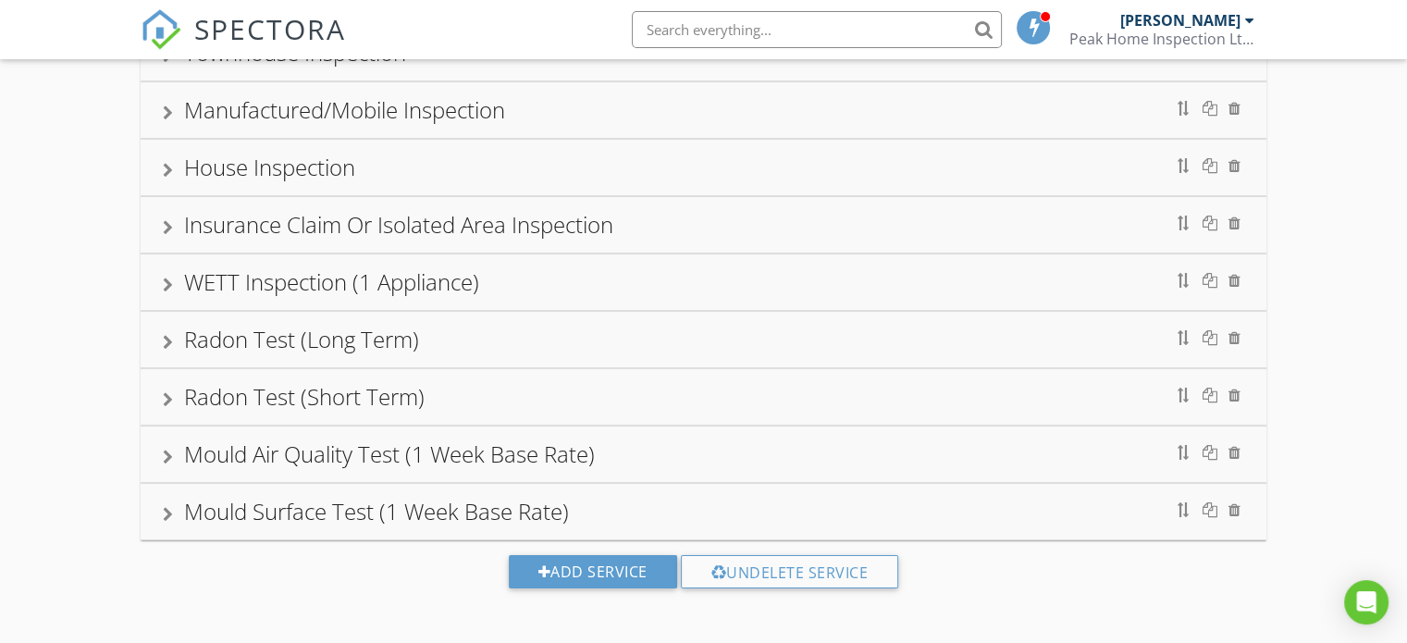
click at [807, 442] on div "Mould Air Quality Test (1 Week Base Rate)" at bounding box center [704, 454] width 1082 height 33
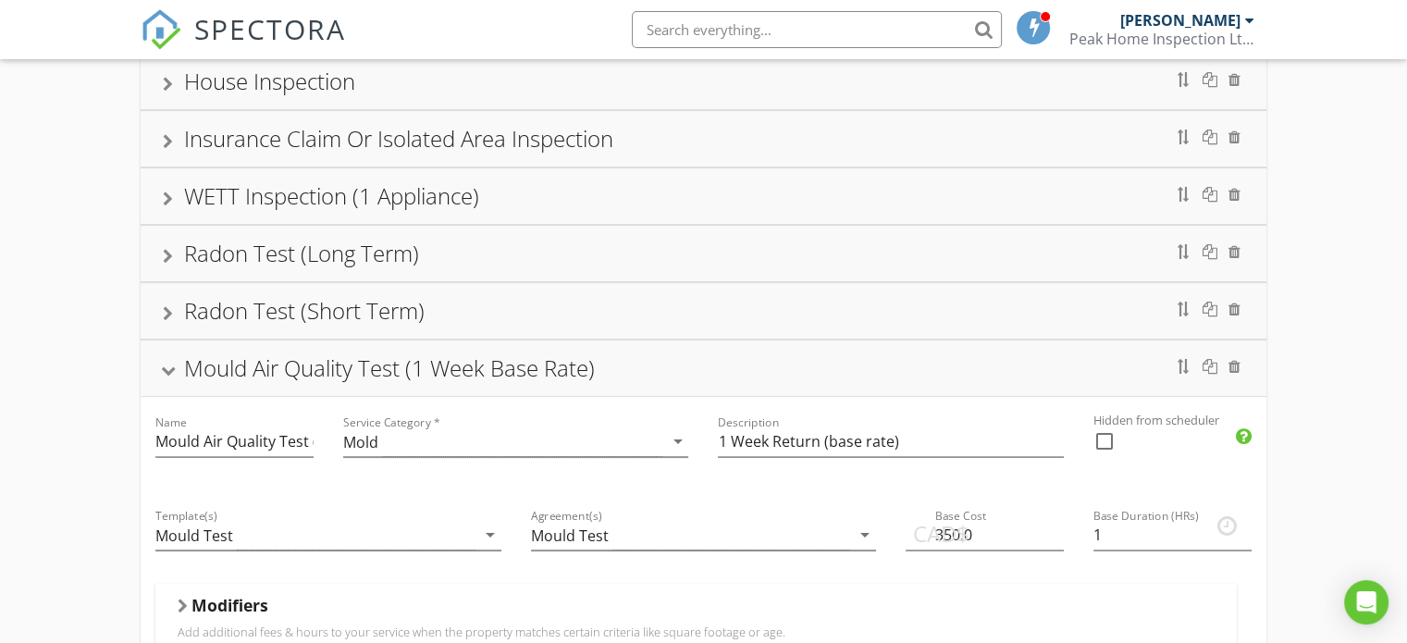
scroll to position [306, 0]
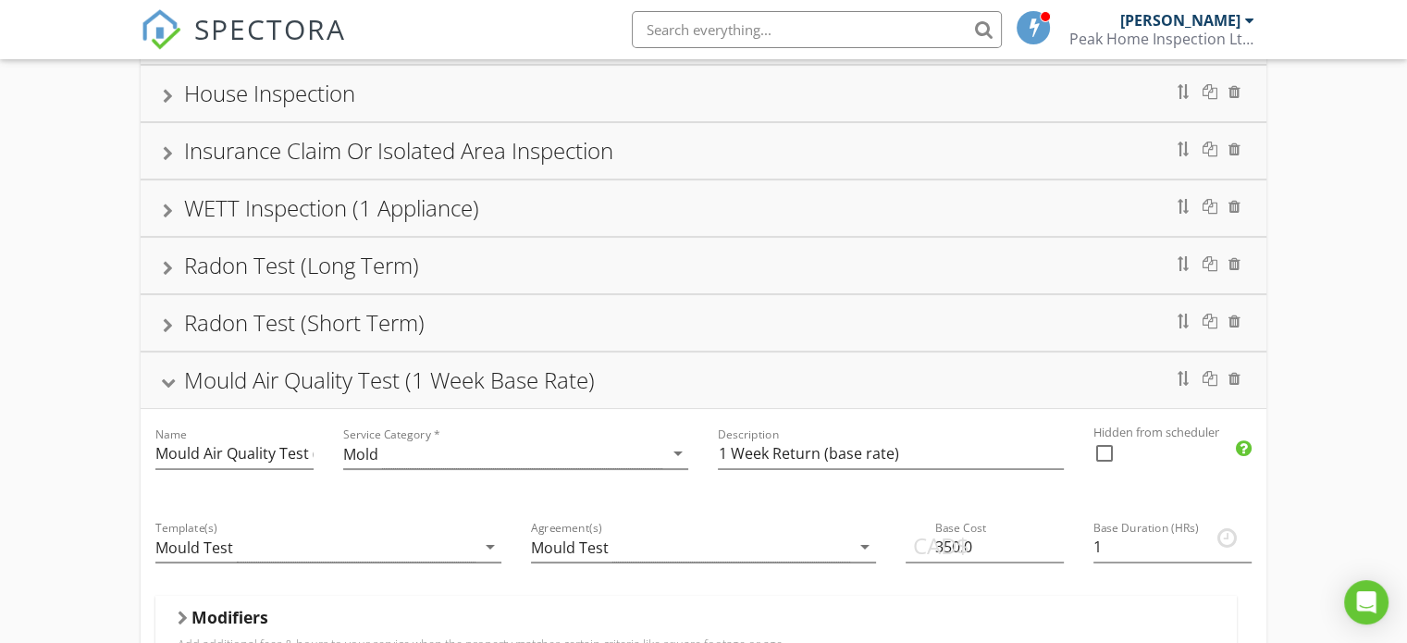
click at [681, 375] on div "Mould Air Quality Test (1 Week Base Rate)" at bounding box center [704, 380] width 1082 height 33
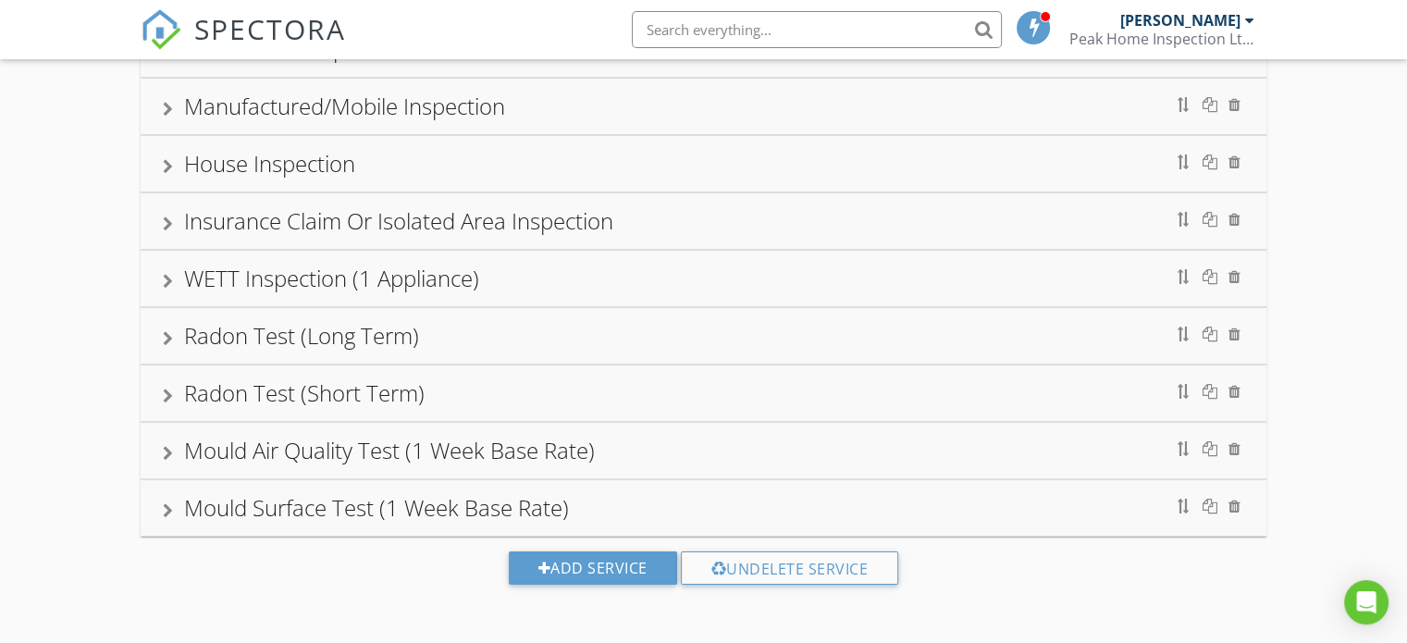
scroll to position [232, 0]
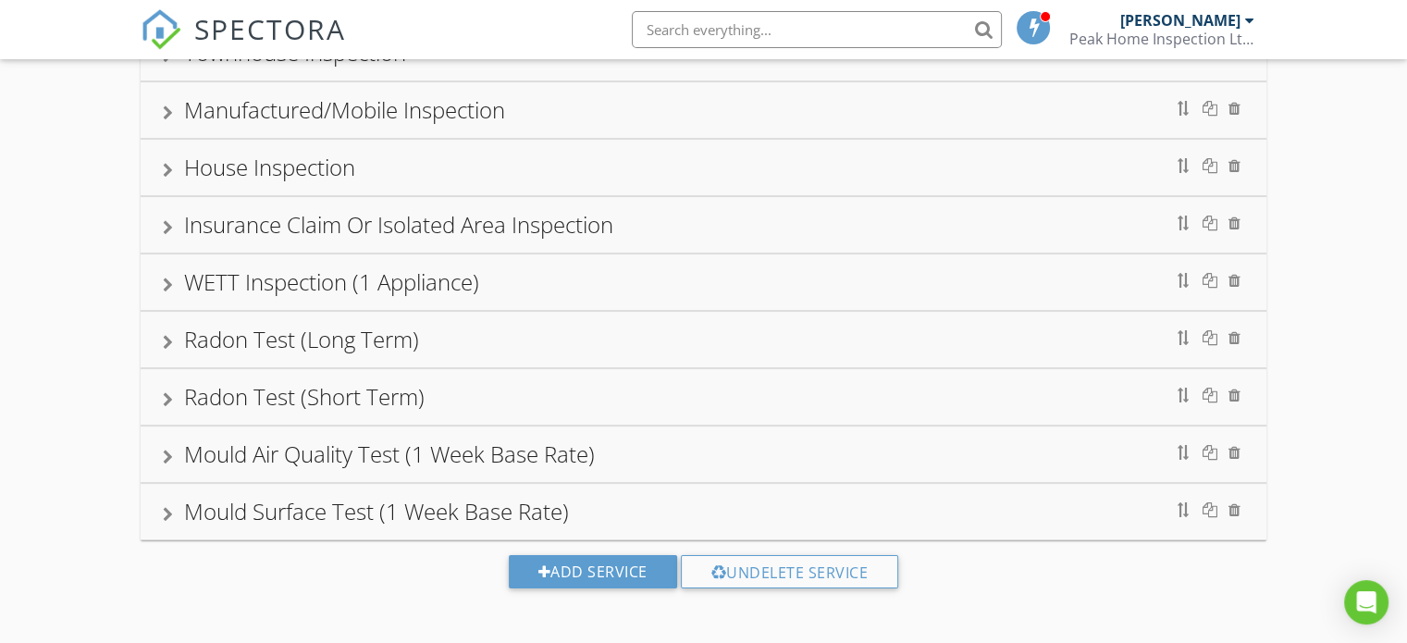
click at [692, 499] on div "Mould Surface Test (1 Week Base Rate)" at bounding box center [704, 511] width 1082 height 33
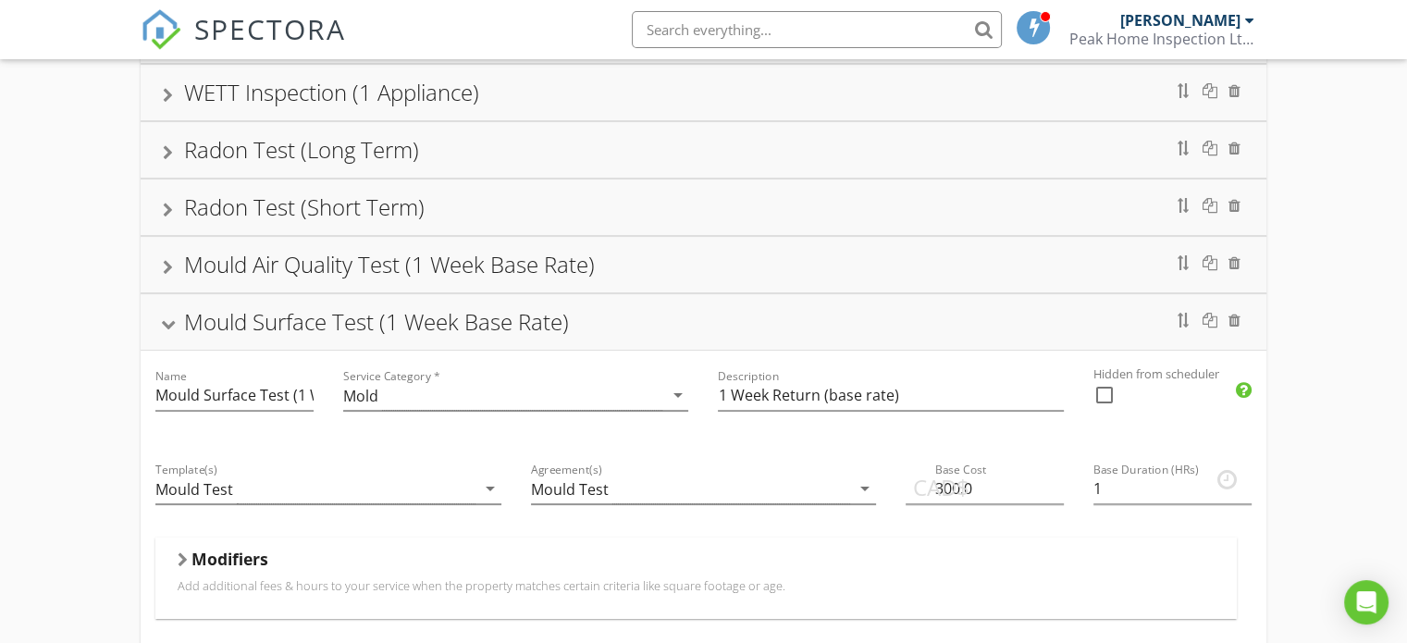
scroll to position [510, 0]
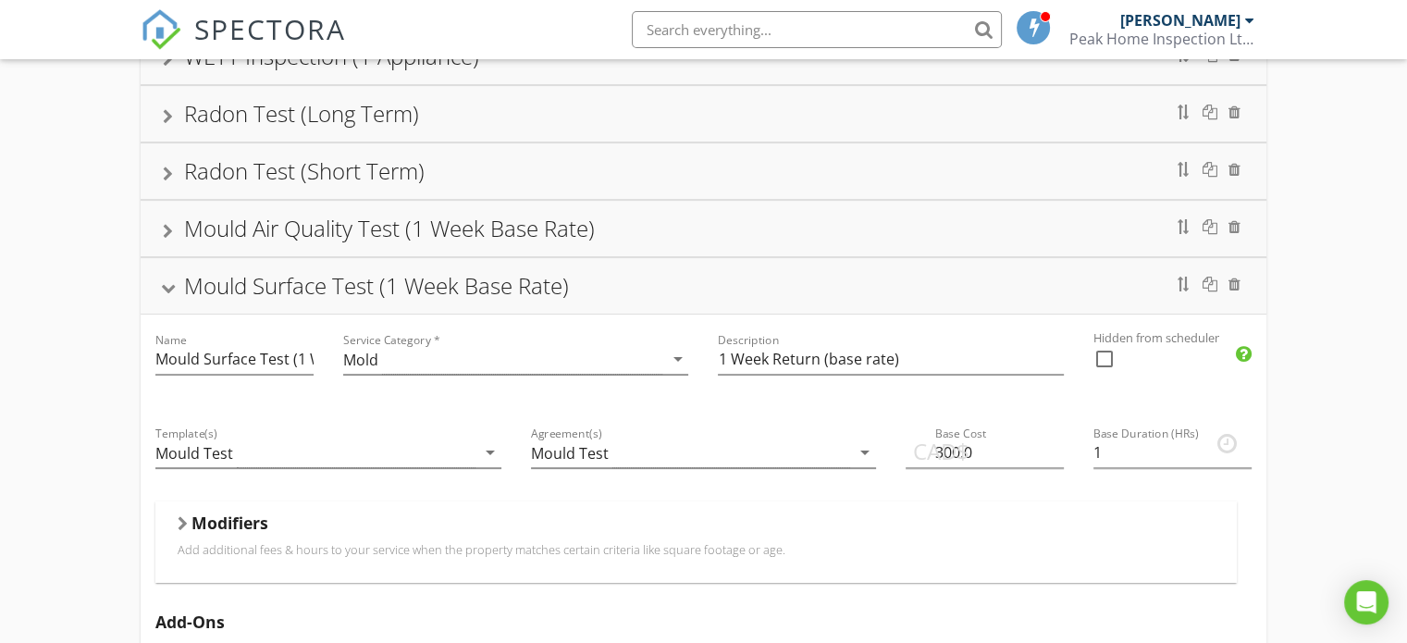
click at [646, 284] on div "Mould Surface Test (1 Week Base Rate)" at bounding box center [704, 285] width 1082 height 33
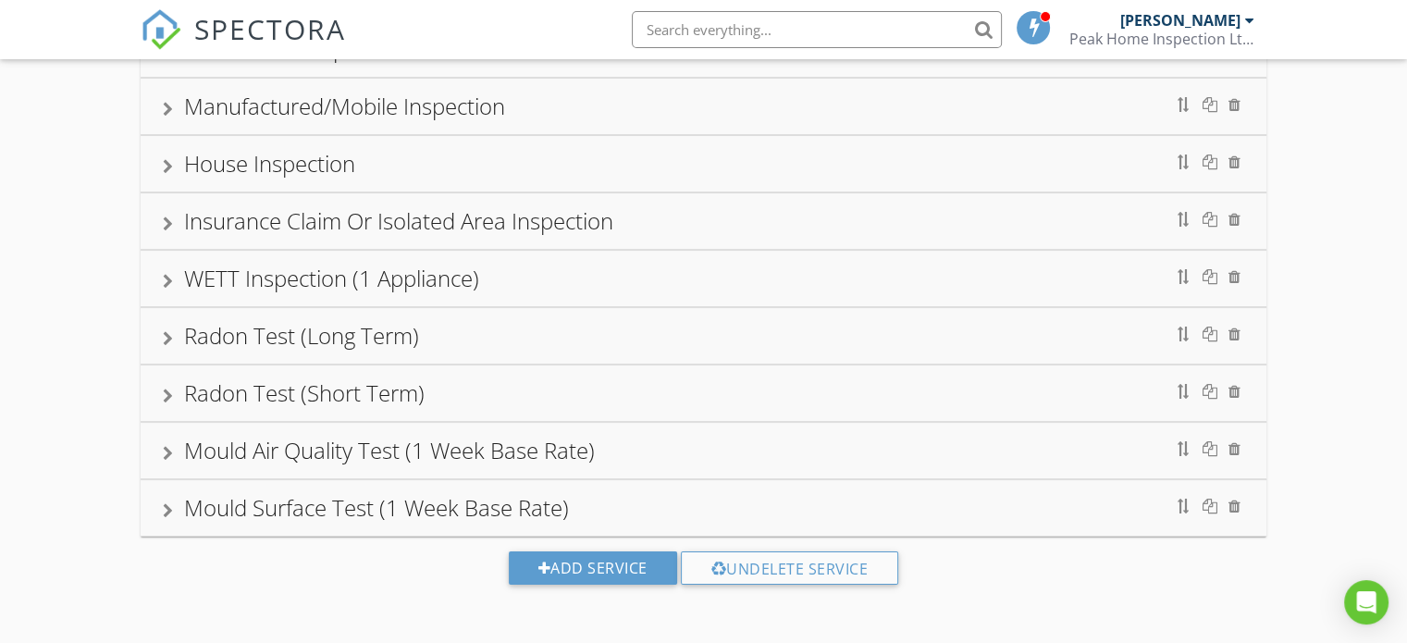
scroll to position [232, 0]
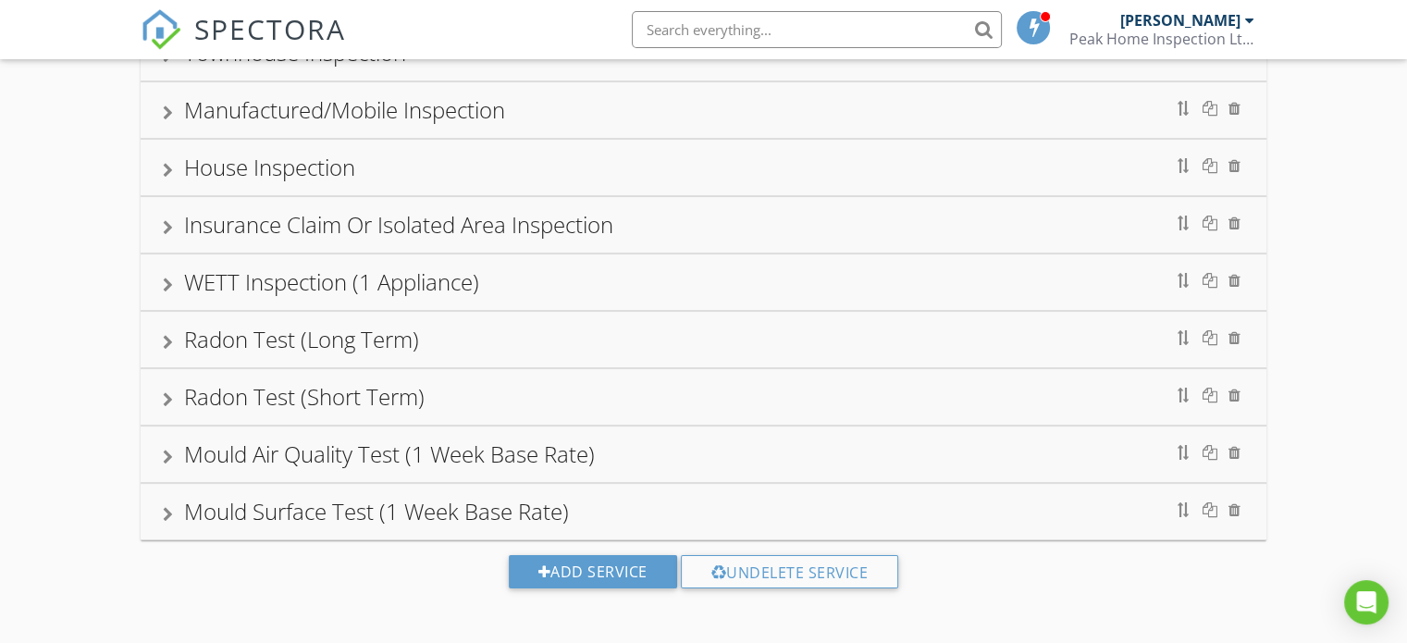
click at [637, 395] on div "Radon Test (Short Term)" at bounding box center [704, 396] width 1082 height 33
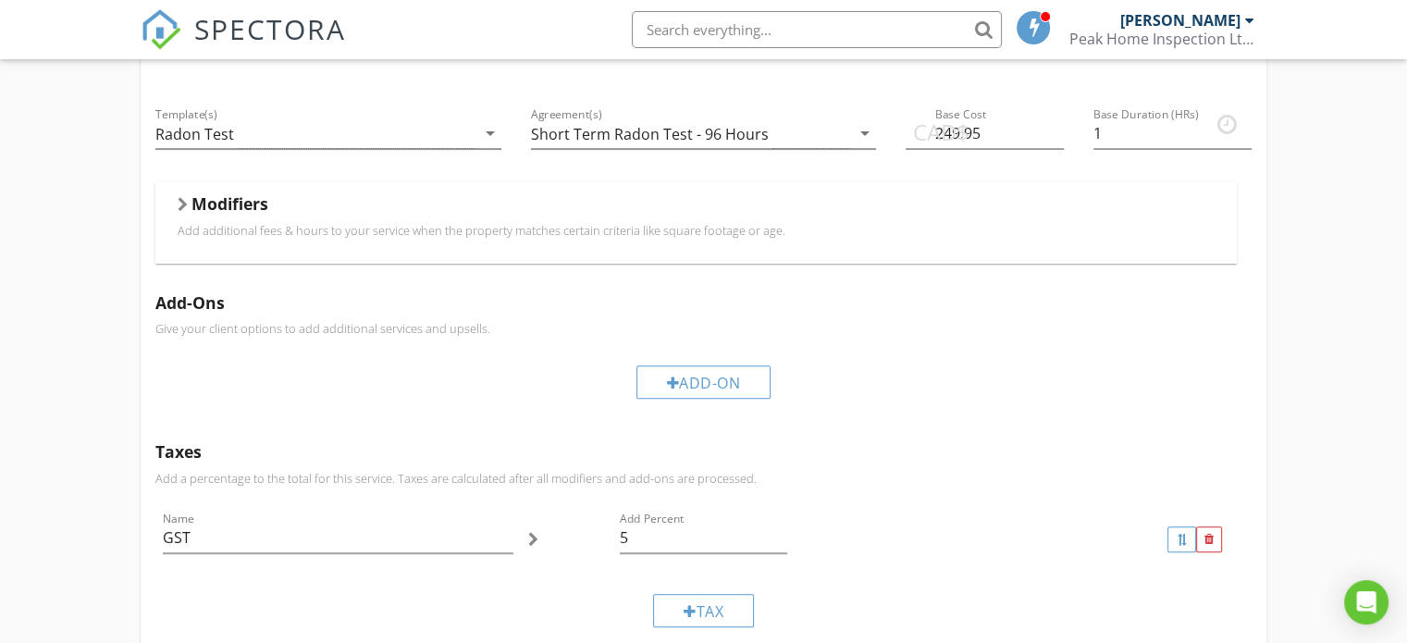
scroll to position [347, 0]
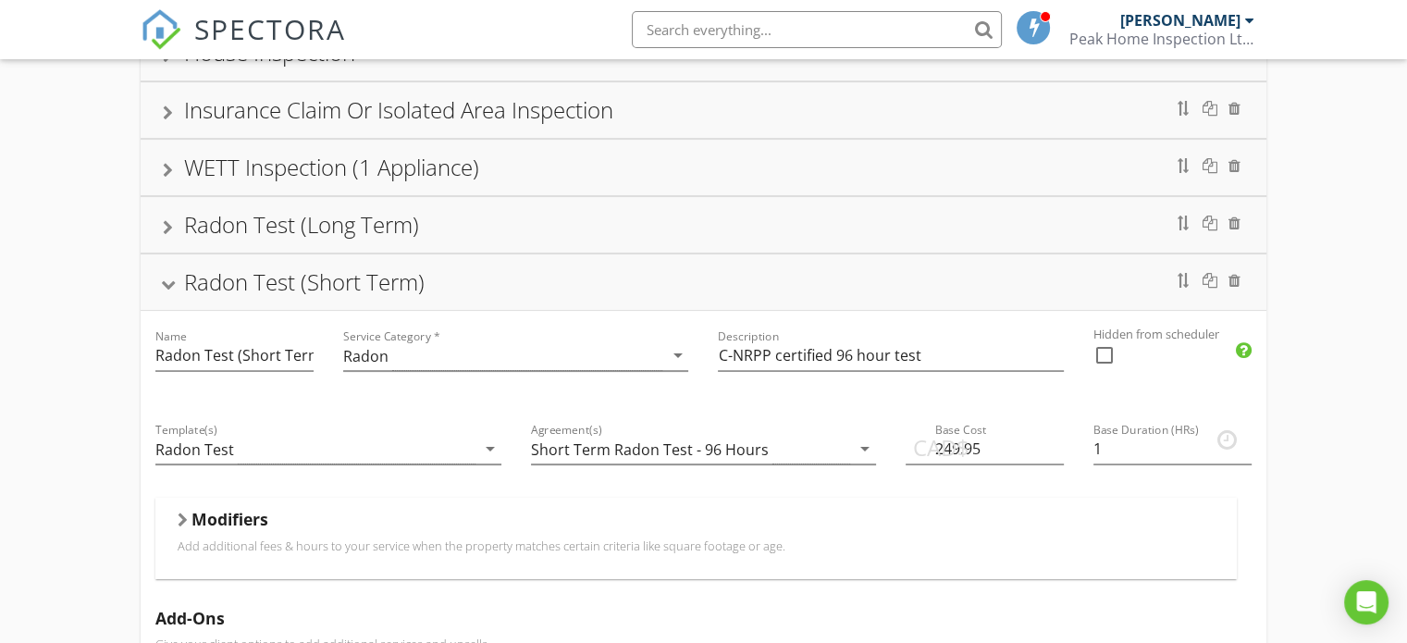
click at [570, 294] on div "Radon Test (Short Term)" at bounding box center [704, 282] width 1082 height 33
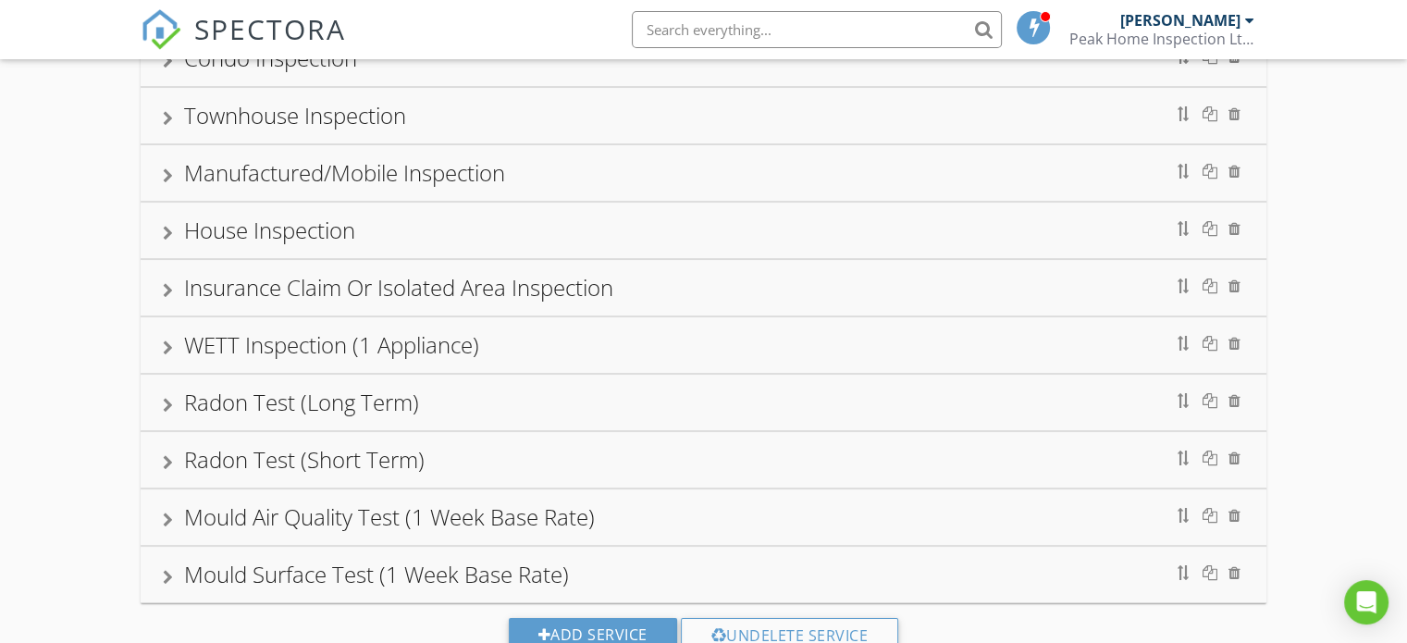
scroll to position [140, 0]
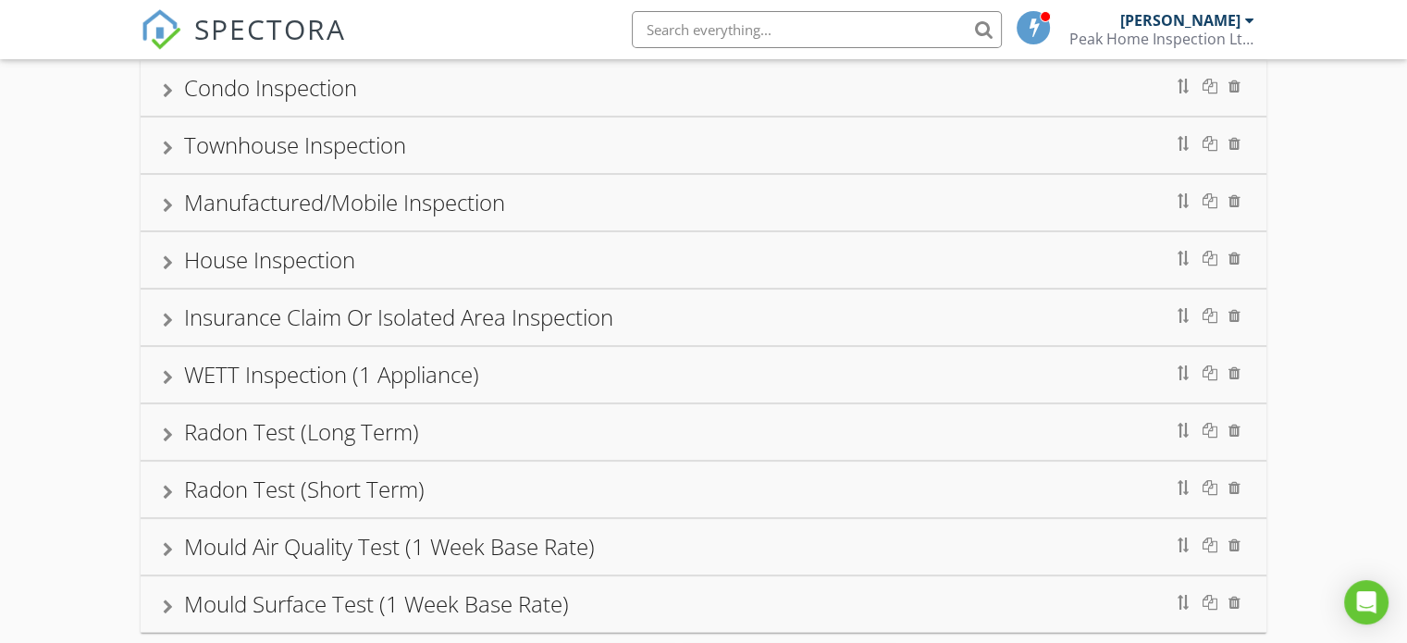
click at [563, 278] on div "House Inspection" at bounding box center [704, 260] width 1126 height 56
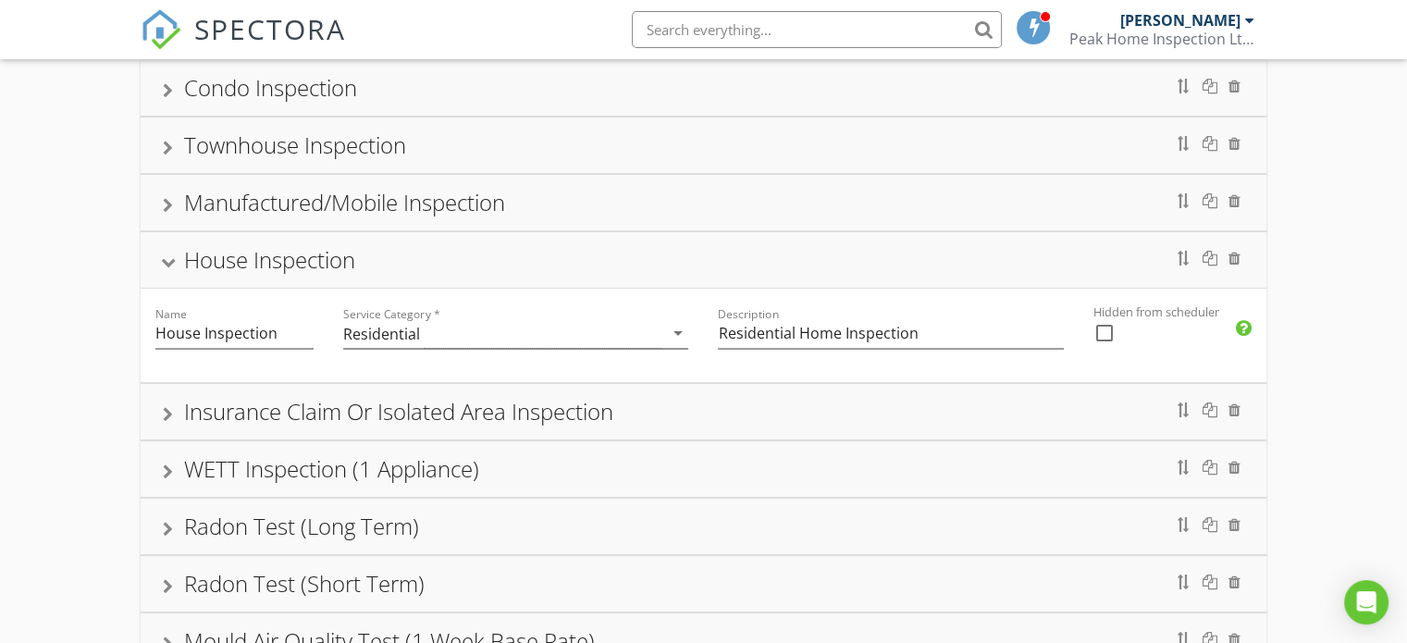
click at [575, 260] on div "House Inspection" at bounding box center [704, 259] width 1082 height 33
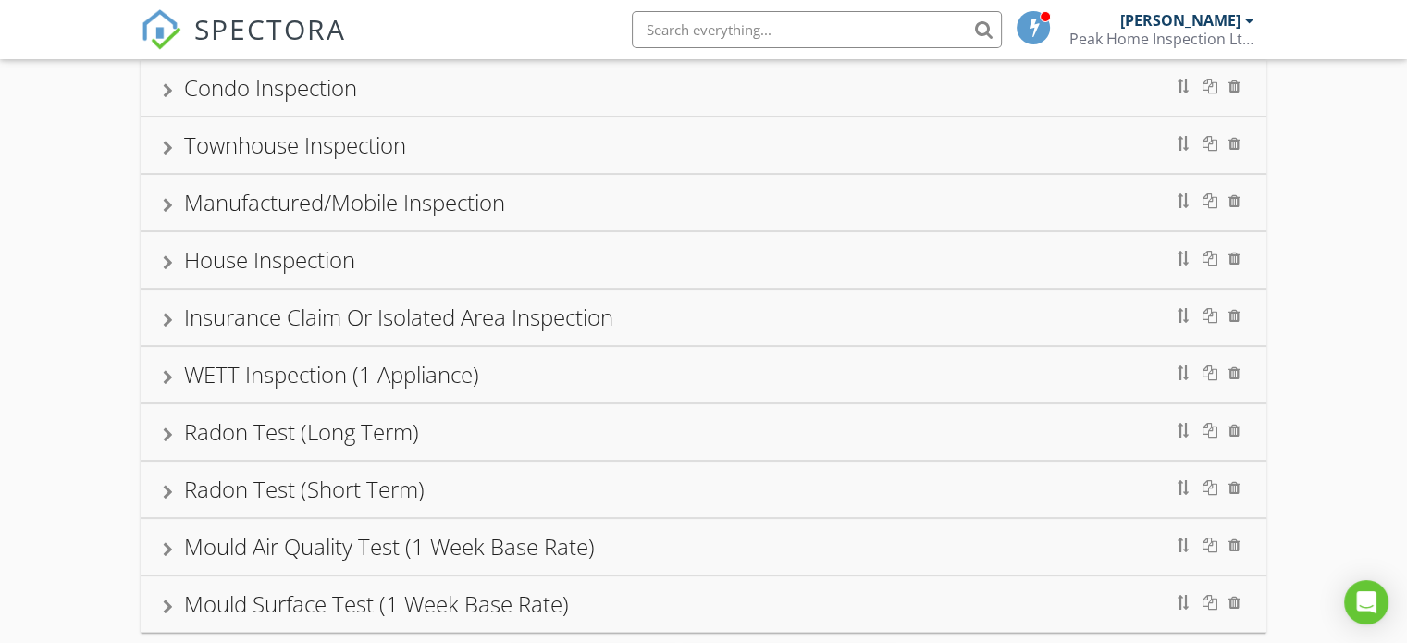
click at [575, 260] on div "House Inspection" at bounding box center [704, 259] width 1082 height 33
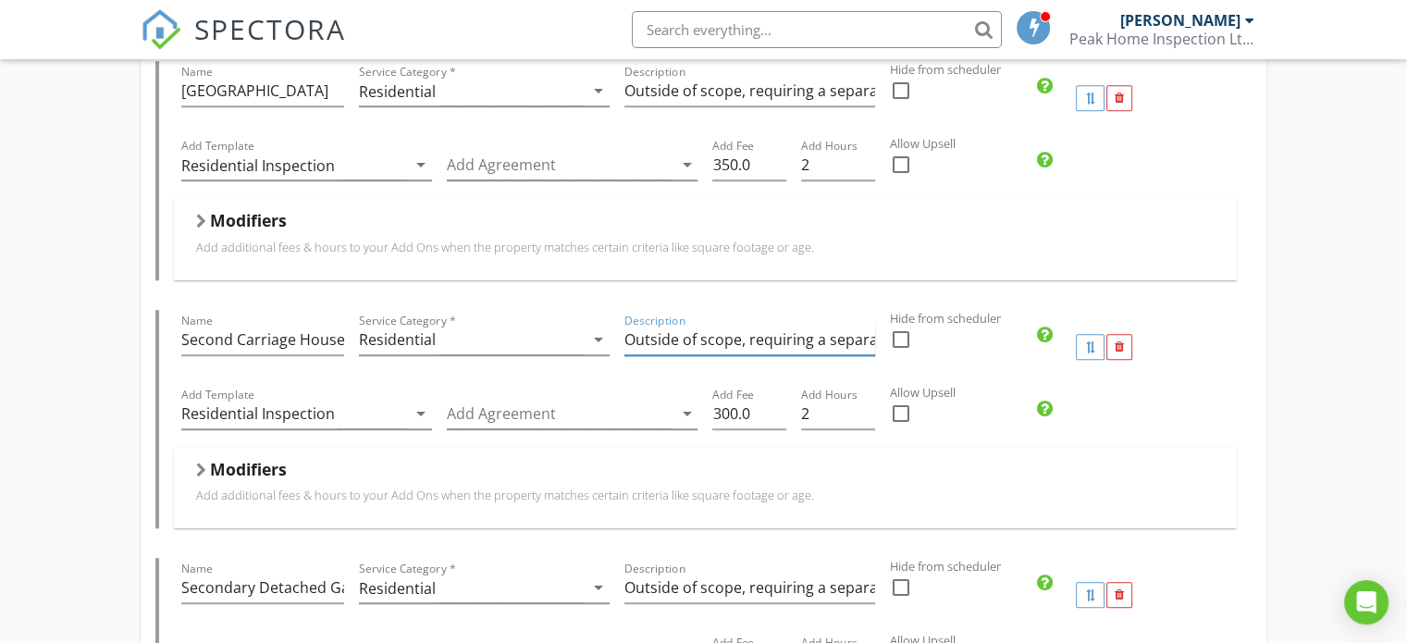
scroll to position [0, 69]
drag, startPoint x: 627, startPoint y: 334, endPoint x: 938, endPoint y: 377, distance: 313.8
click at [938, 377] on div "Name Second Carriage House Service Category * Residential arrow_drop_down Descr…" at bounding box center [705, 347] width 1063 height 74
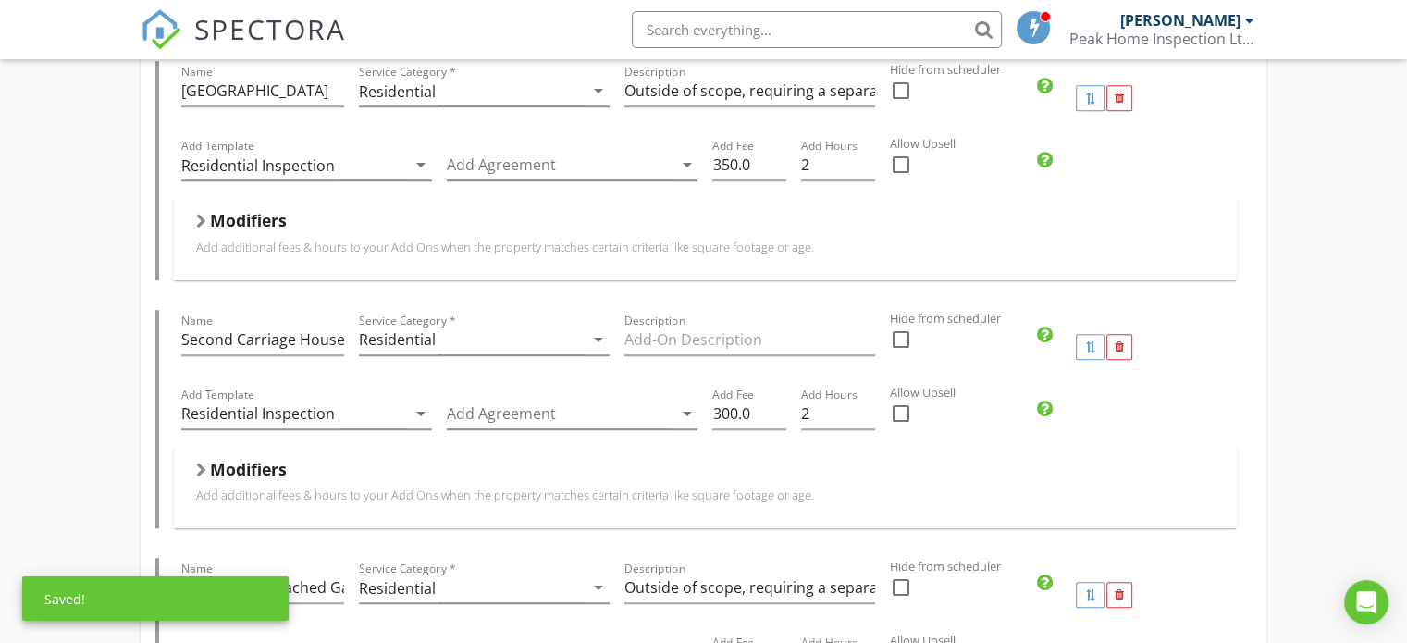
click at [1256, 391] on label "Allow Upsell" at bounding box center [1133, 393] width 487 height 18
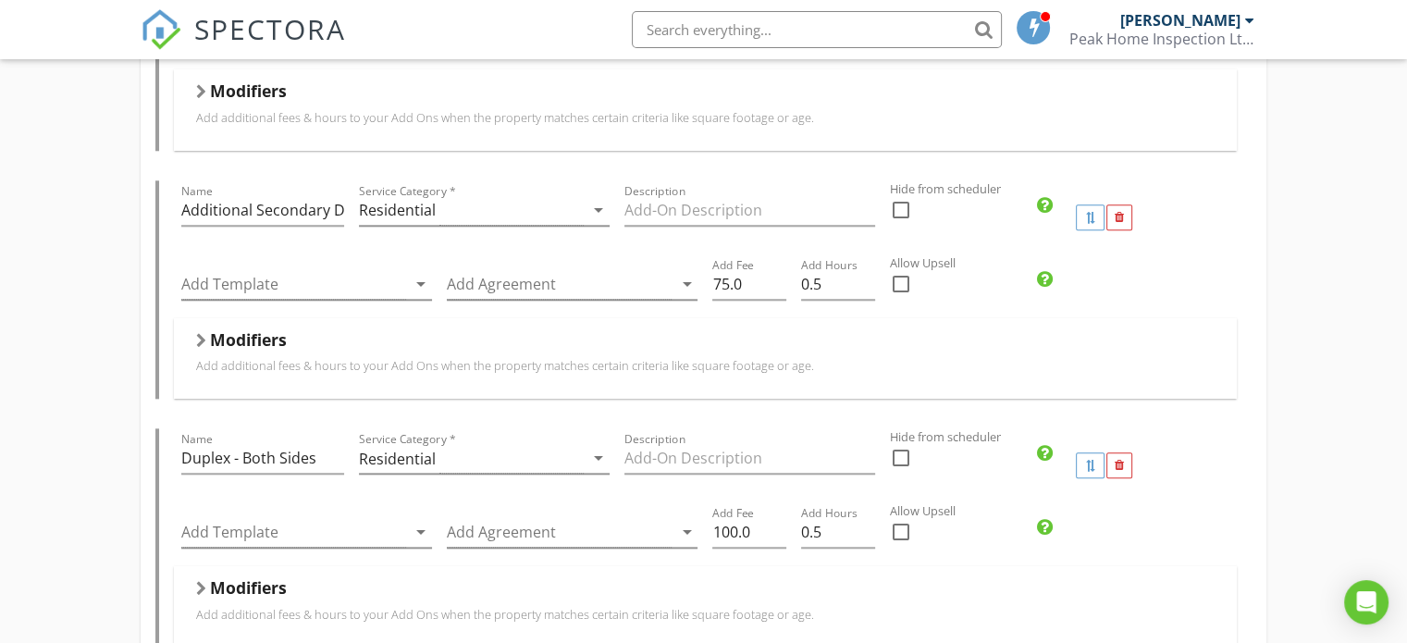
scroll to position [1990, 0]
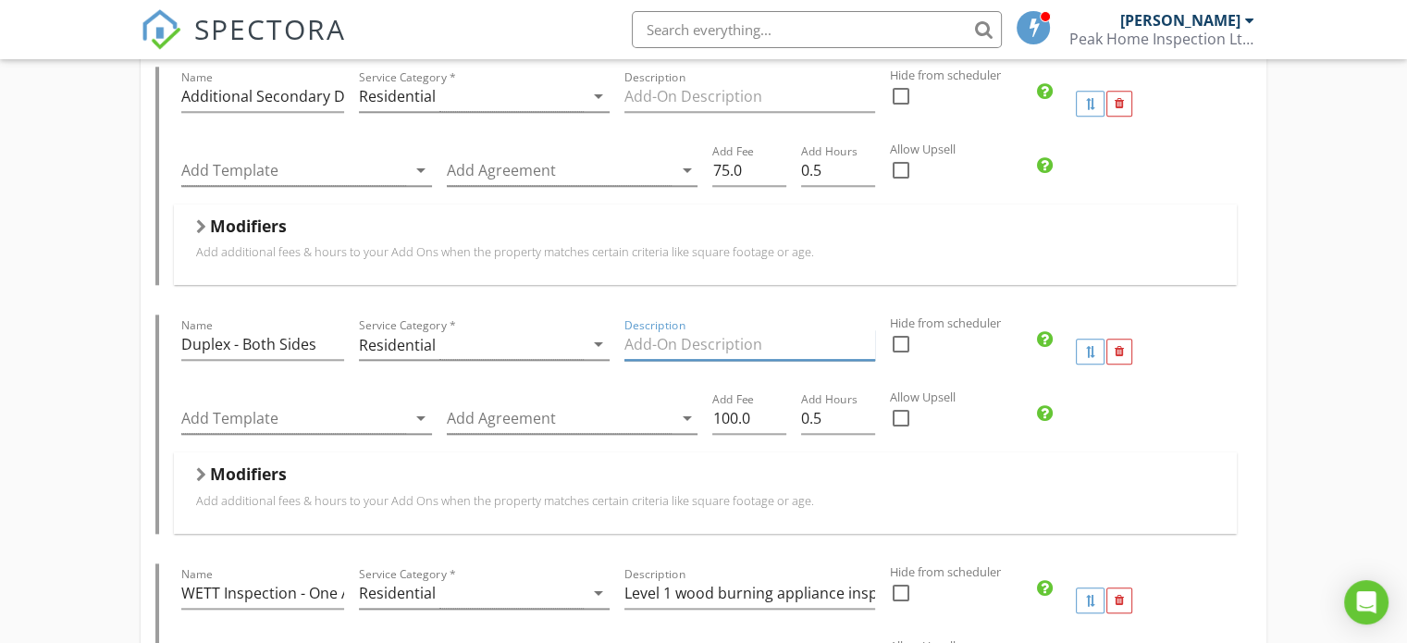
click at [740, 340] on input "Description" at bounding box center [750, 344] width 251 height 31
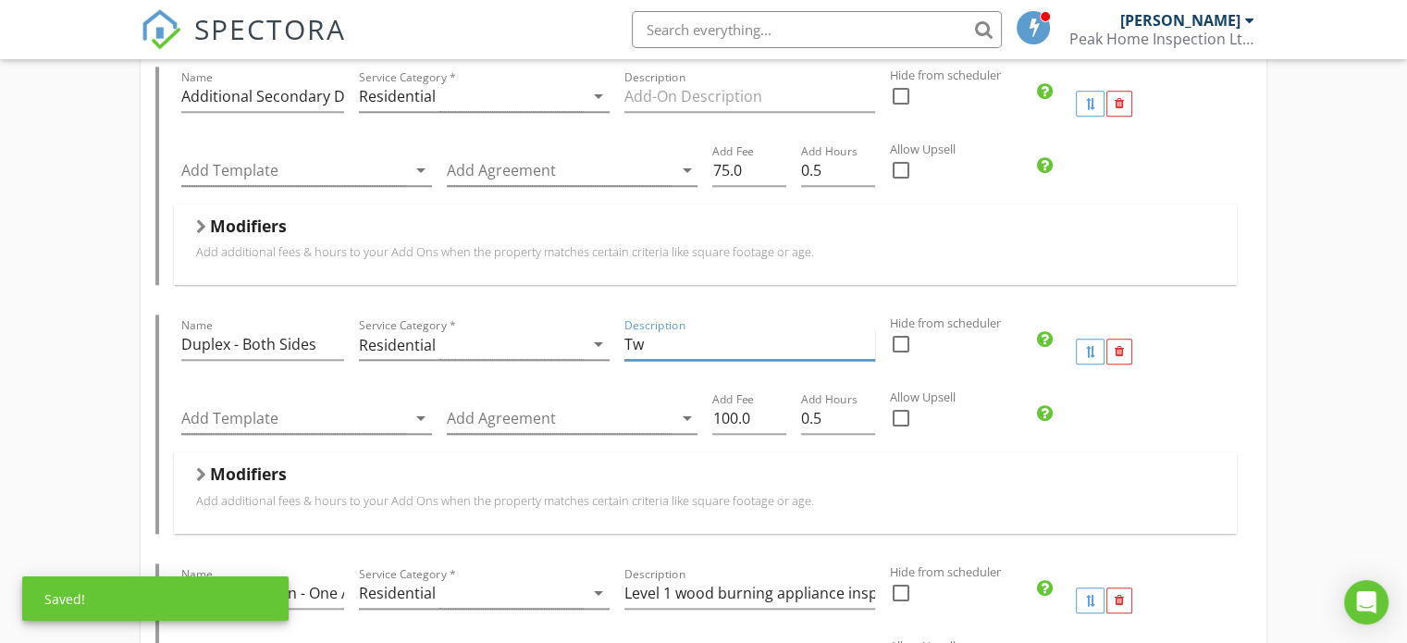
type input "T"
type input "2 Reports"
click at [1323, 389] on label "Allow Upsell" at bounding box center [1133, 398] width 487 height 18
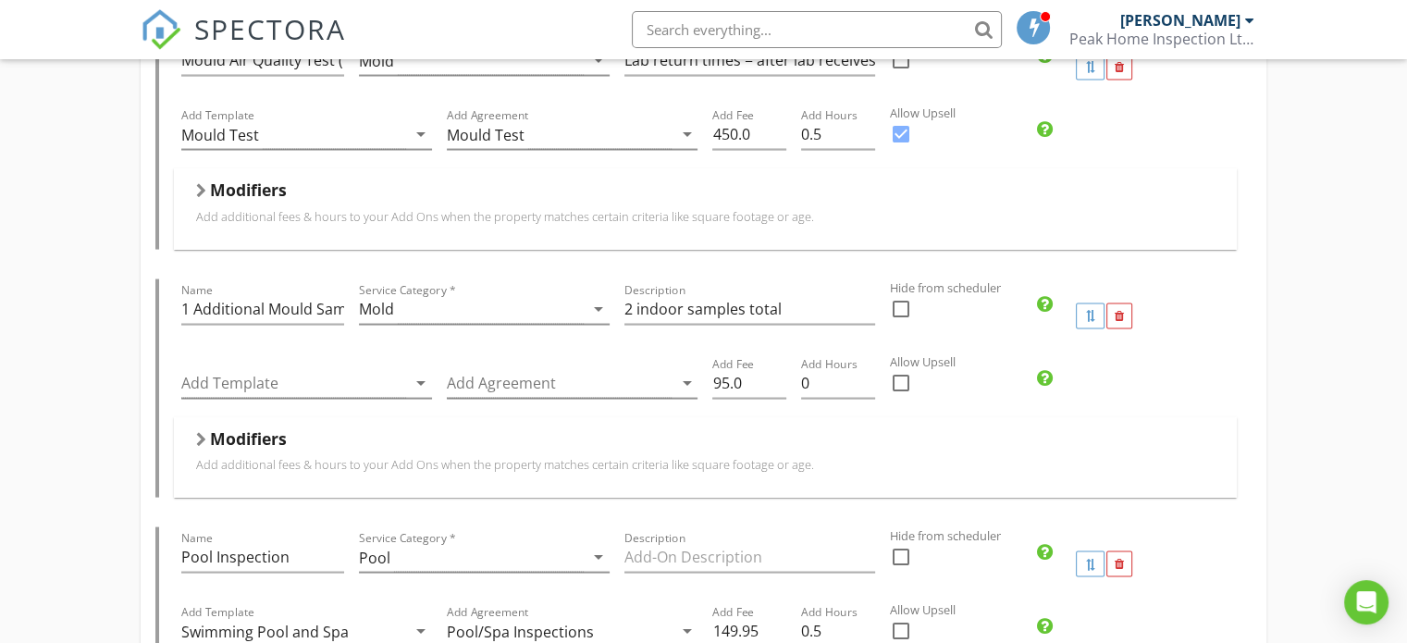
scroll to position [3748, 0]
